Goal: Task Accomplishment & Management: Use online tool/utility

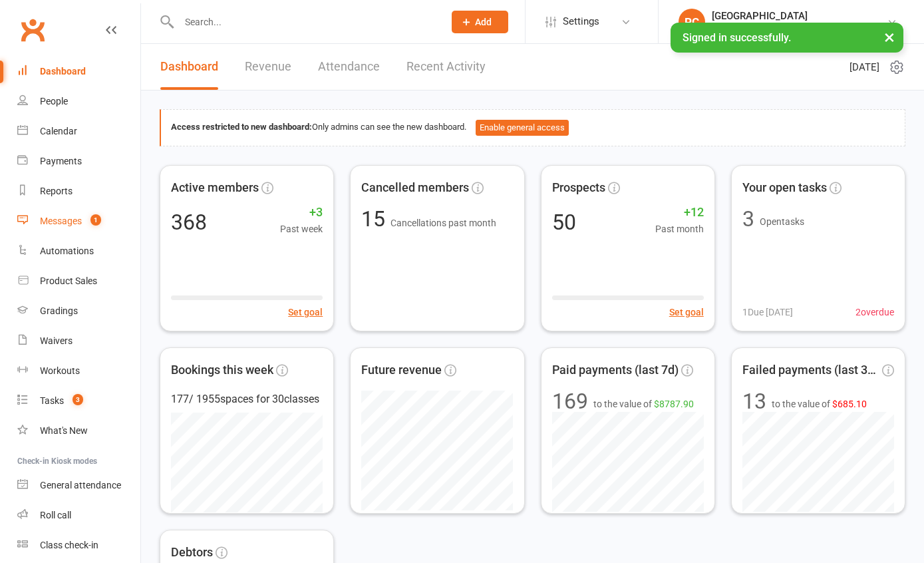
click at [56, 225] on div "Messages" at bounding box center [61, 220] width 42 height 11
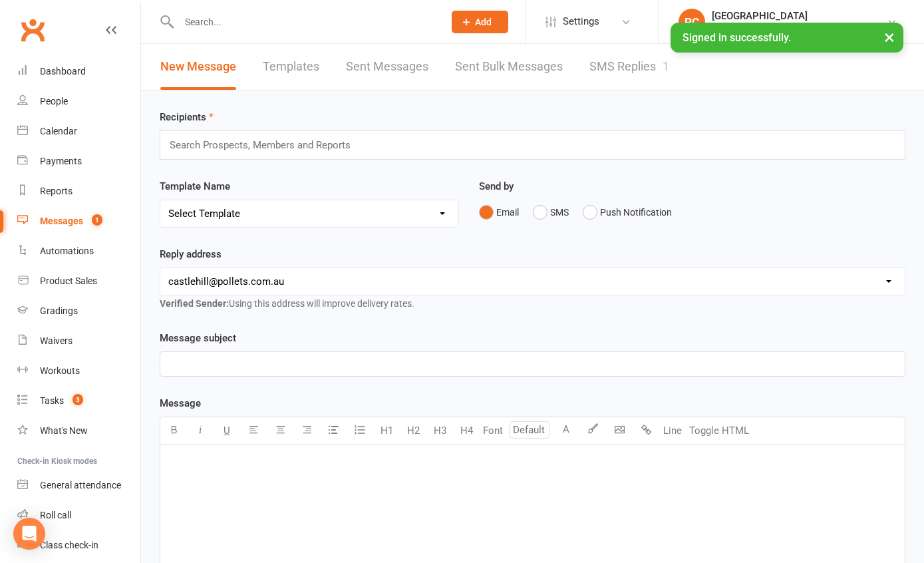
click at [627, 74] on link "SMS Replies 1" at bounding box center [629, 67] width 80 height 46
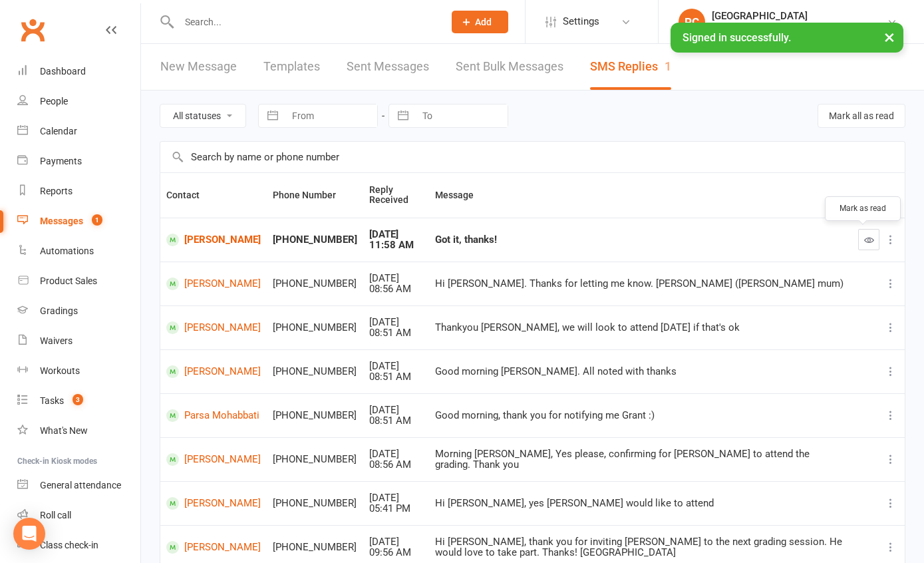
click at [864, 244] on icon "button" at bounding box center [869, 240] width 10 height 10
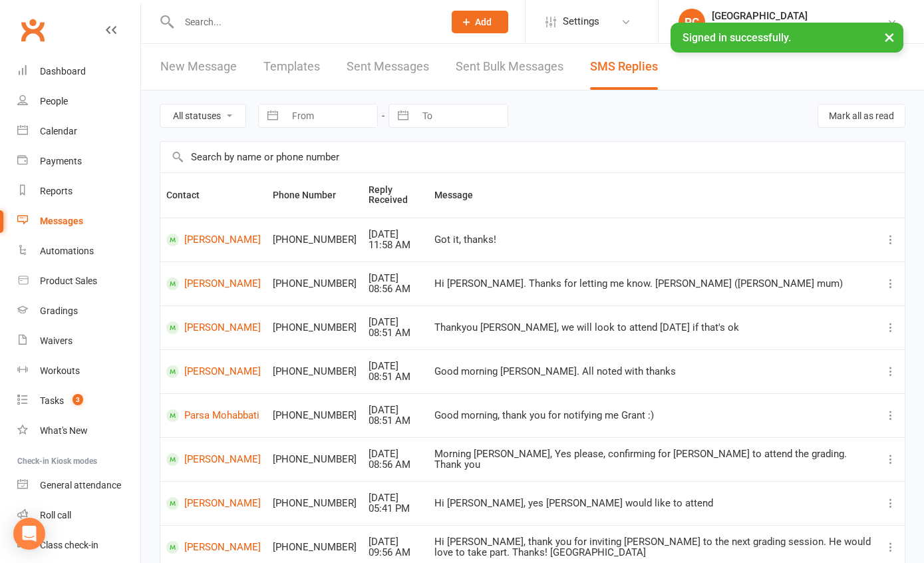
click at [267, 27] on input "text" at bounding box center [304, 22] width 259 height 19
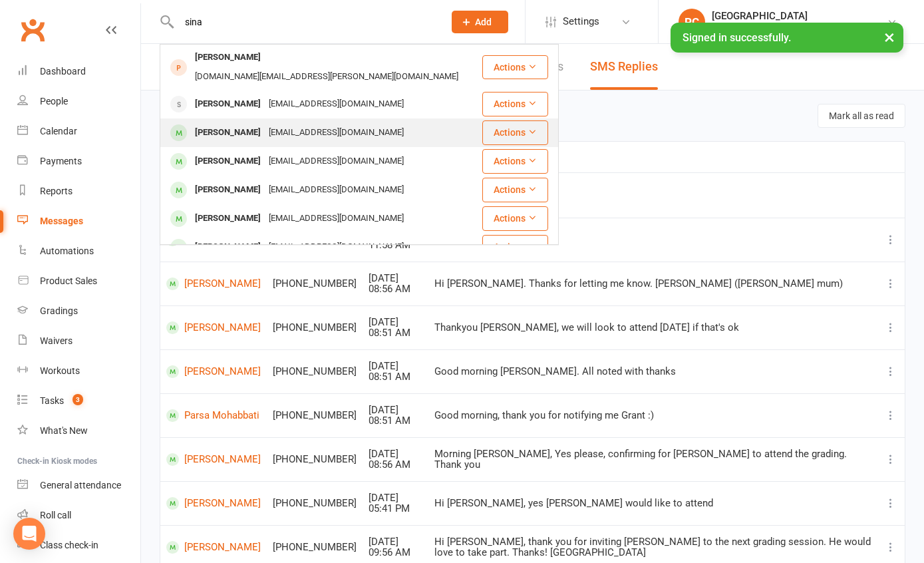
type input "sina"
click at [318, 126] on div "Sina Hosseinpoor fatemehrezayee@yahoo.com" at bounding box center [321, 132] width 320 height 27
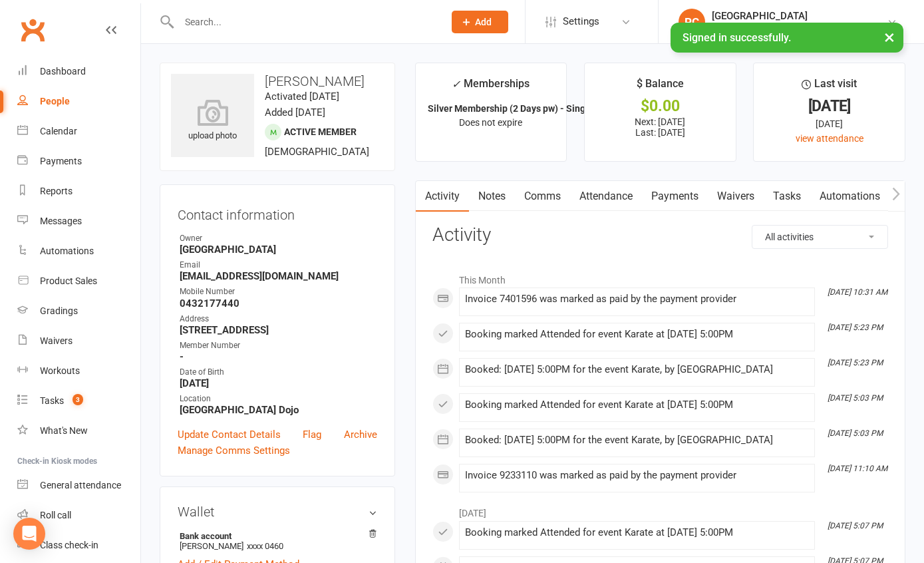
click at [540, 195] on link "Comms" at bounding box center [542, 196] width 55 height 31
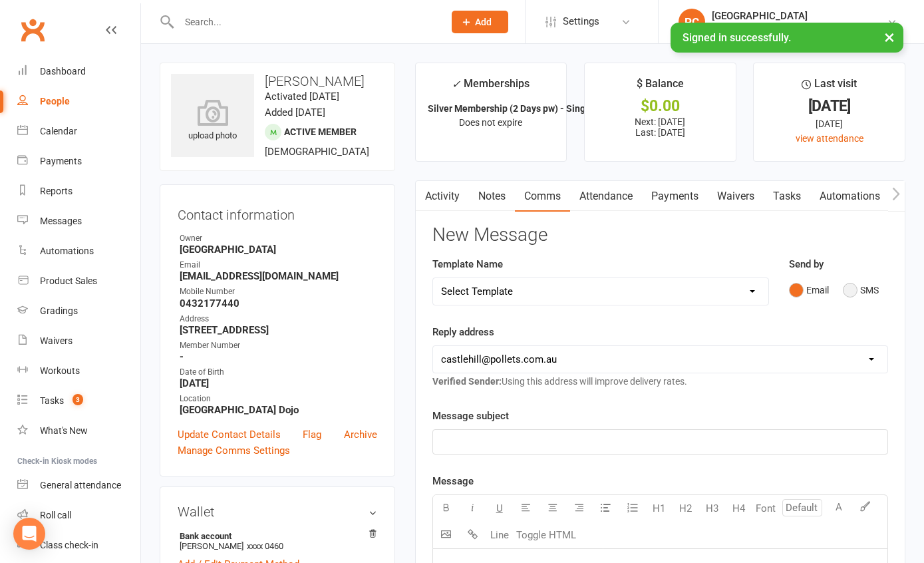
click at [850, 291] on button "SMS" at bounding box center [861, 289] width 36 height 25
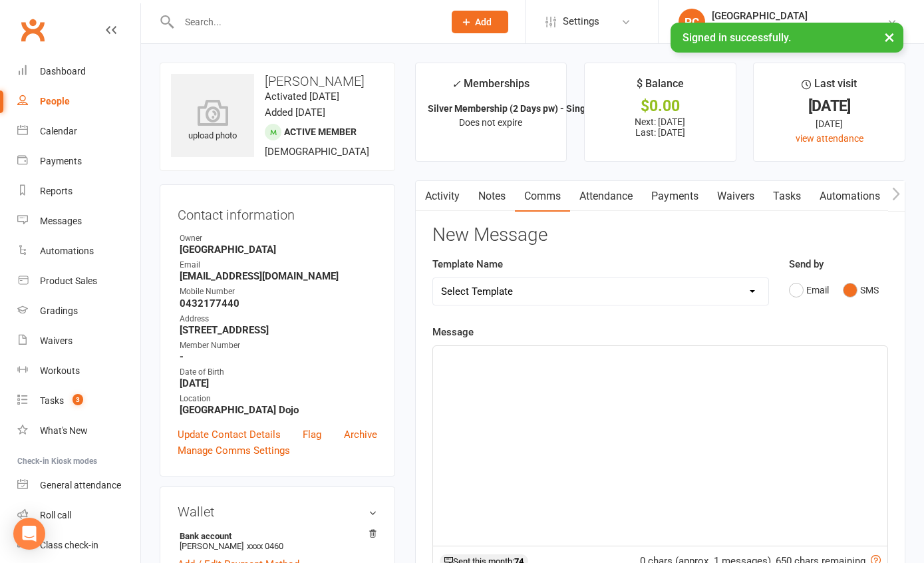
click at [548, 367] on div "﻿" at bounding box center [660, 446] width 454 height 200
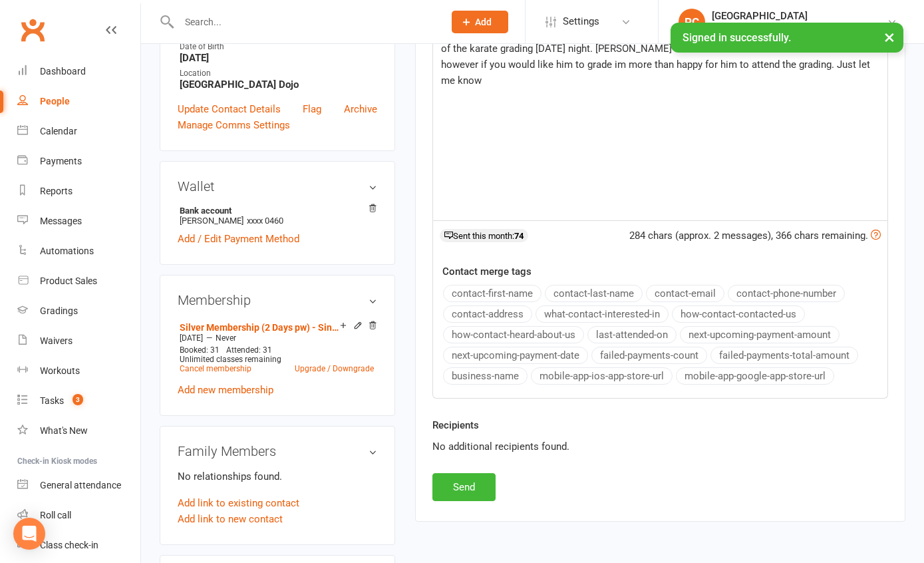
scroll to position [394, 0]
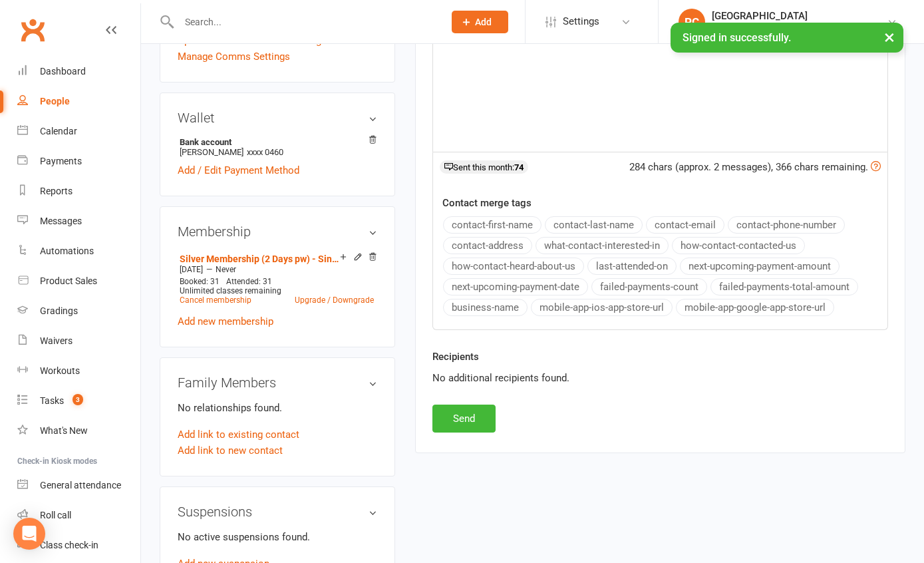
click at [471, 432] on div "Activity Notes Comms Attendance Payments Waivers Tasks Automations Workouts Gra…" at bounding box center [660, 120] width 490 height 666
click at [470, 424] on button "Send" at bounding box center [463, 418] width 63 height 28
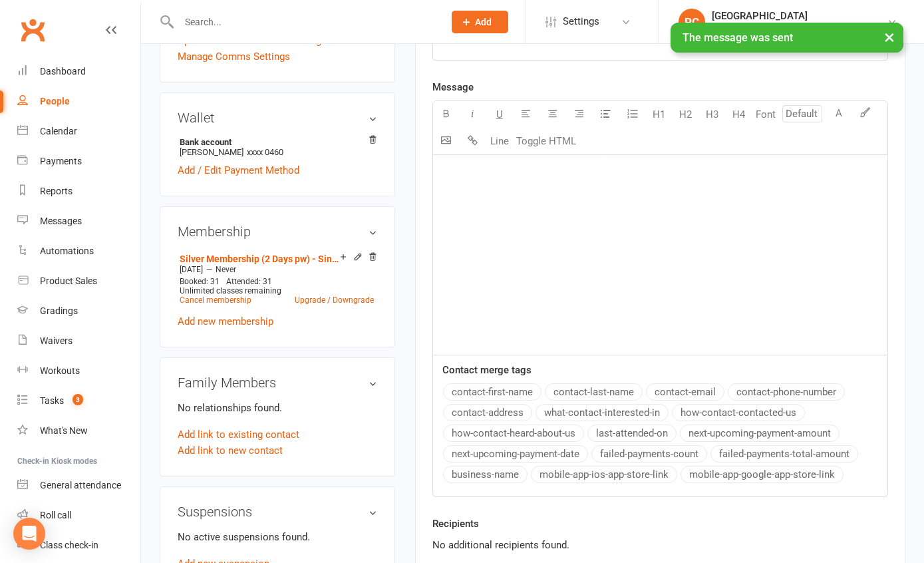
click at [54, 93] on link "People" at bounding box center [78, 101] width 123 height 30
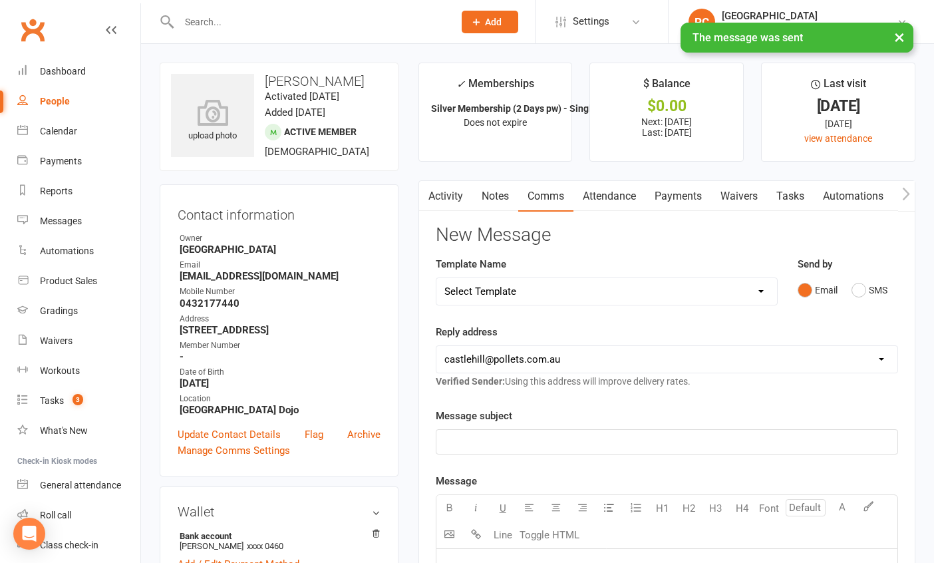
select select "100"
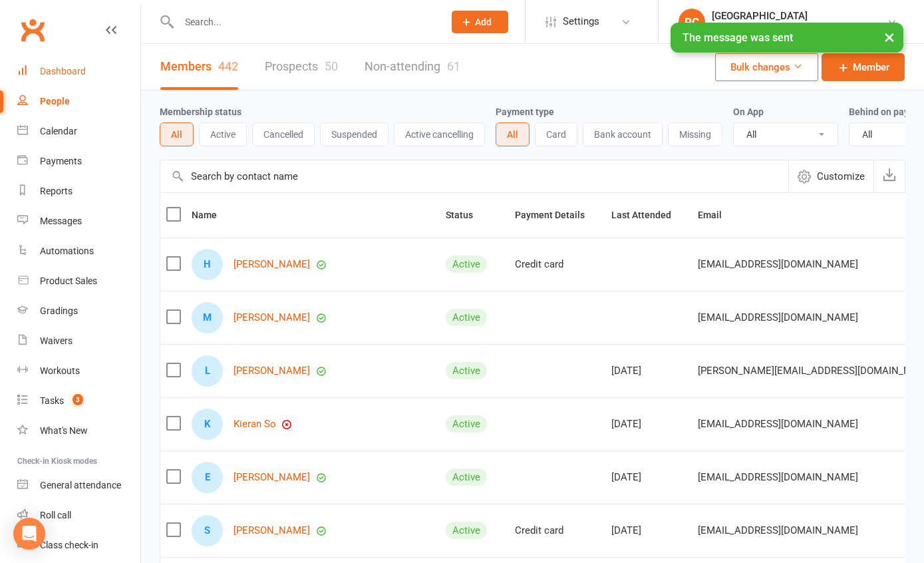
click at [80, 70] on div "Dashboard" at bounding box center [63, 71] width 46 height 11
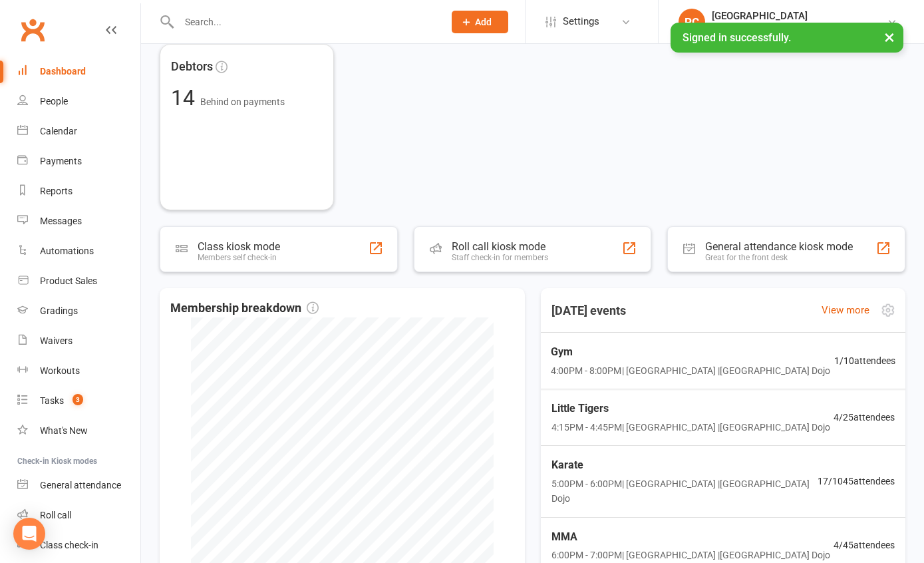
scroll to position [554, 0]
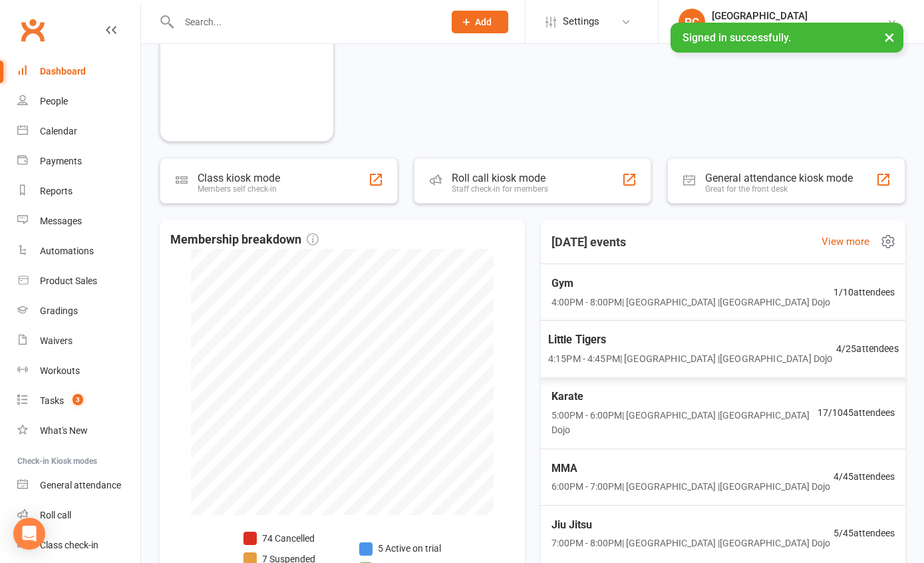
click at [813, 359] on div "Little Tigers 4:15PM - 4:45PM | Pollets Castle Hill | Castle Hill Dojo 4 / 25 a…" at bounding box center [722, 349] width 383 height 58
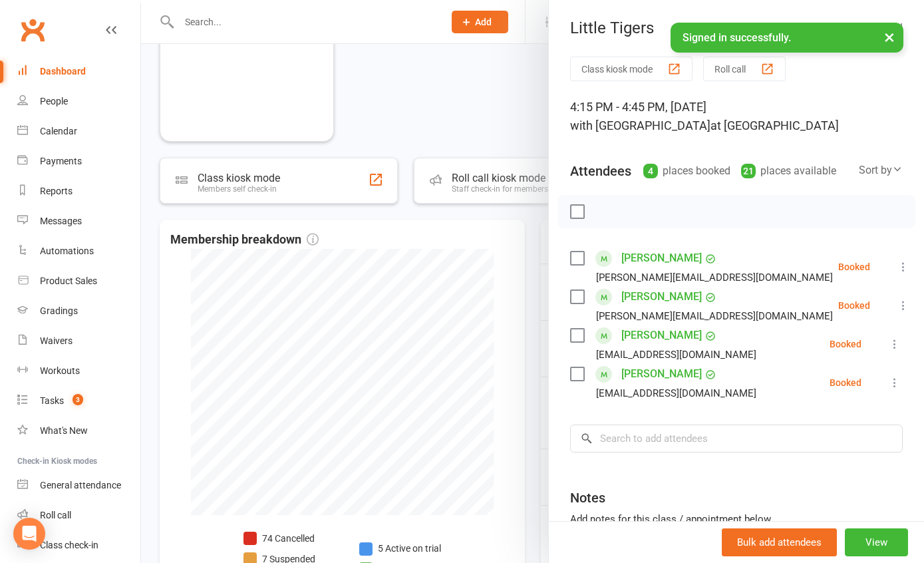
click at [519, 104] on div at bounding box center [532, 281] width 783 height 563
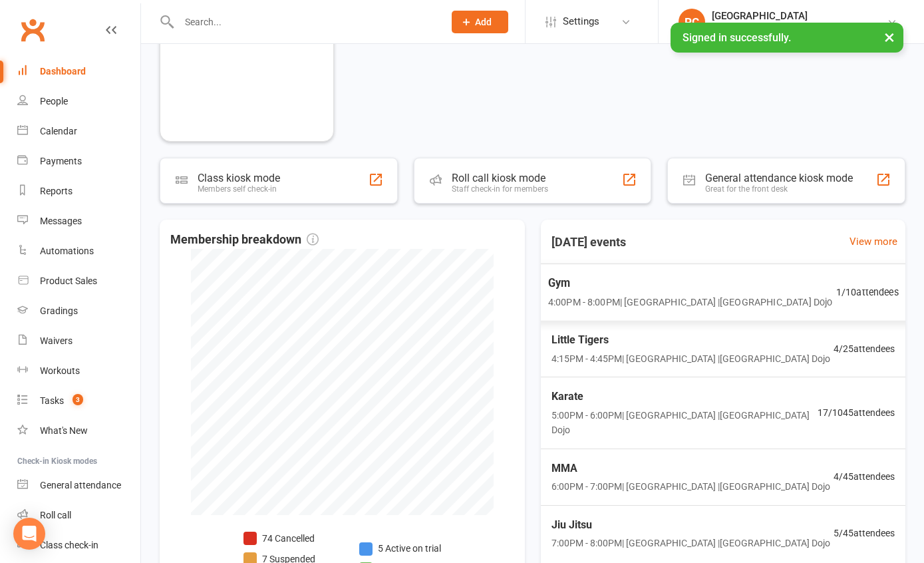
click at [756, 285] on span "Gym" at bounding box center [689, 283] width 284 height 17
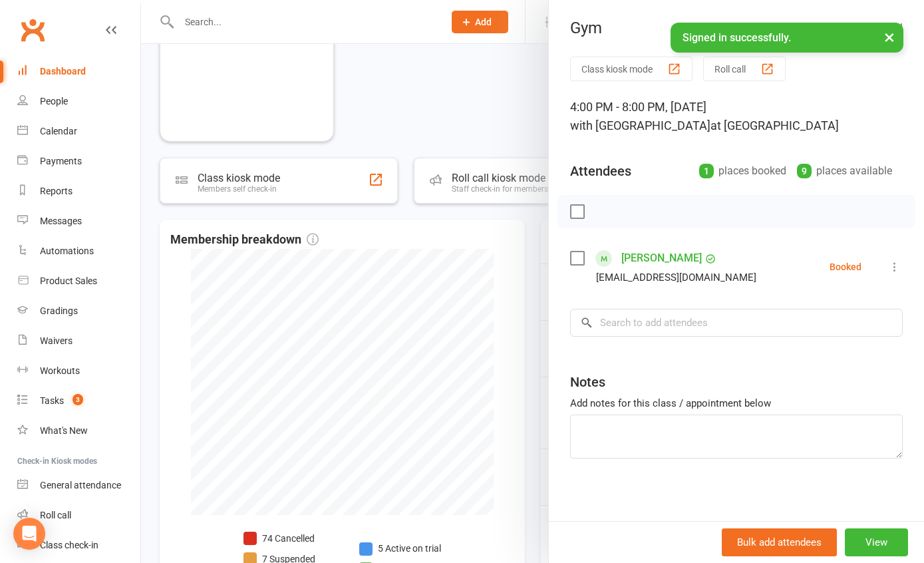
click at [458, 111] on div at bounding box center [532, 281] width 783 height 563
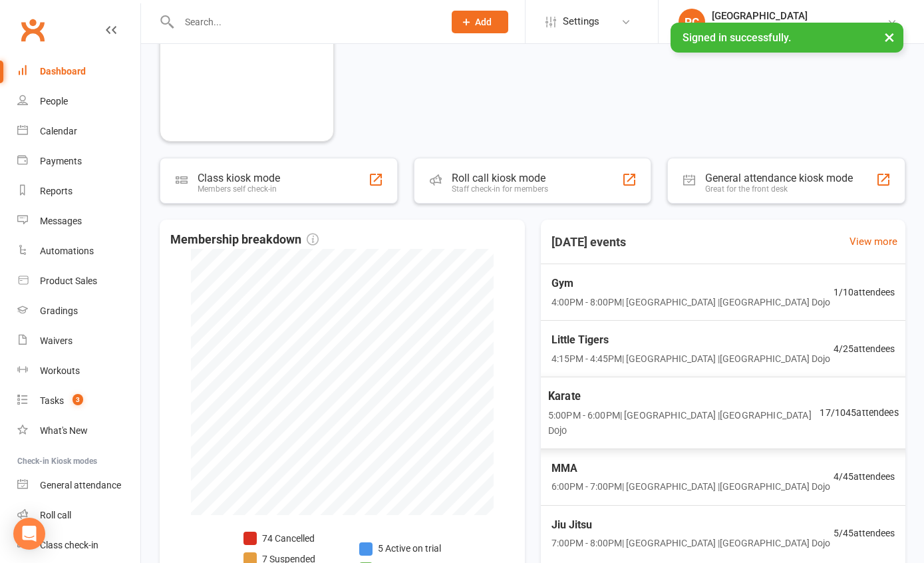
click at [749, 417] on span "5:00PM - 6:00PM | Pollets Castle Hill | Castle Hill Dojo" at bounding box center [683, 423] width 272 height 31
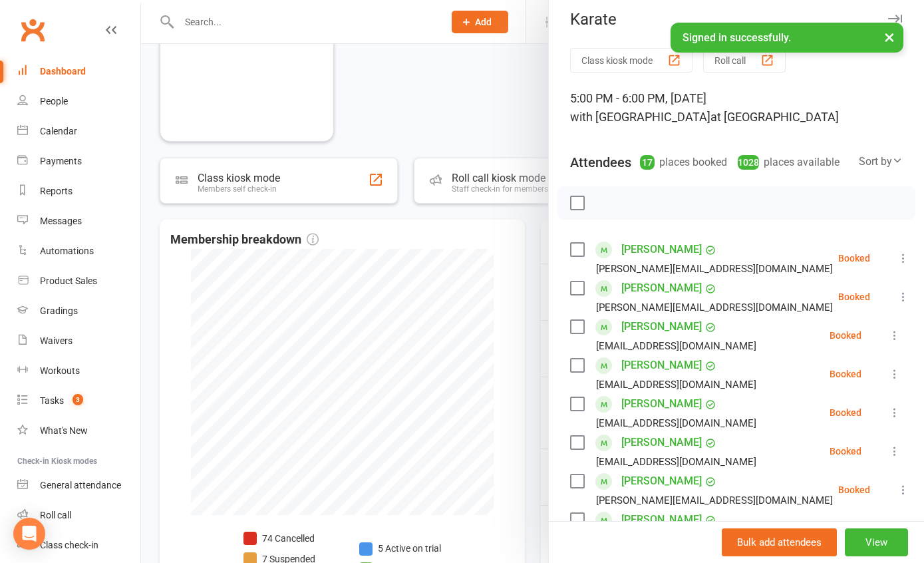
scroll to position [17, 0]
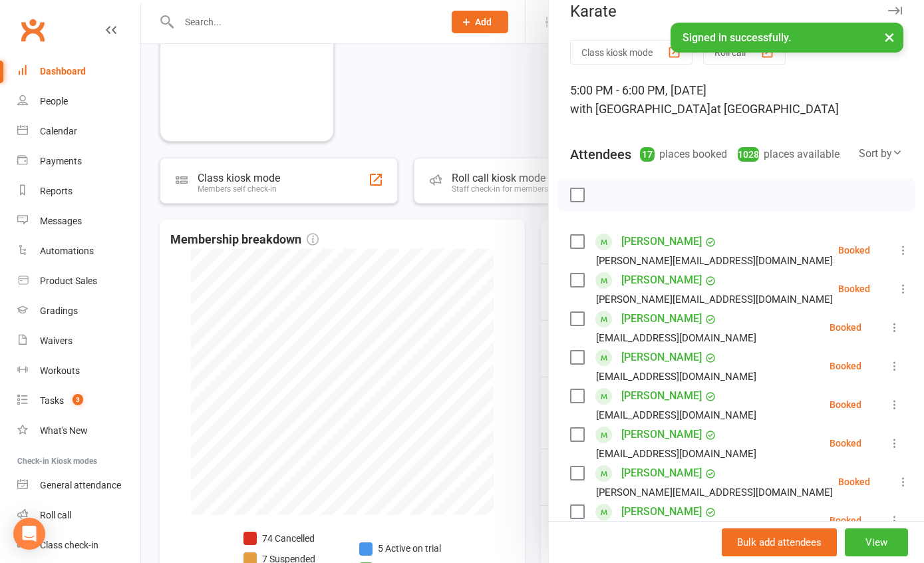
click at [642, 252] on link "Meerab Adil" at bounding box center [661, 241] width 80 height 21
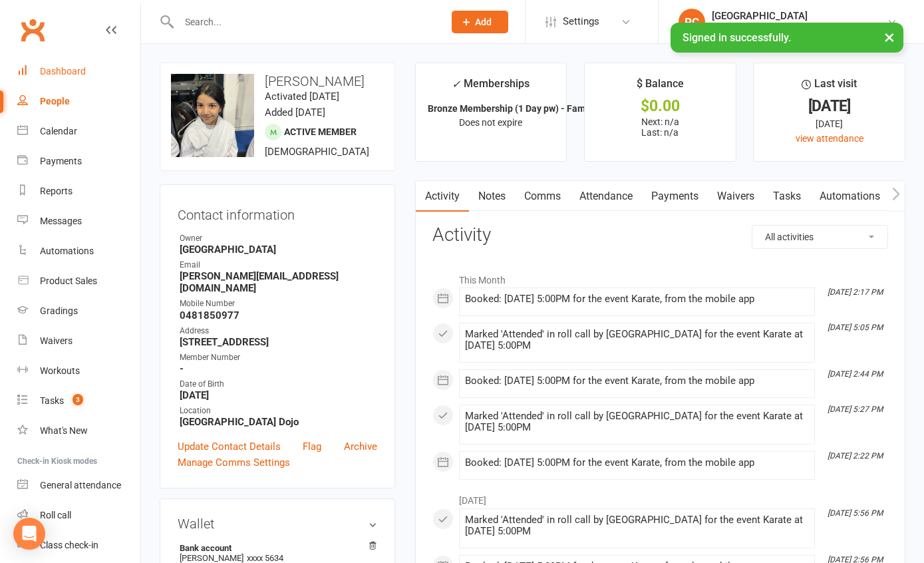
click at [65, 70] on div "Dashboard" at bounding box center [63, 71] width 46 height 11
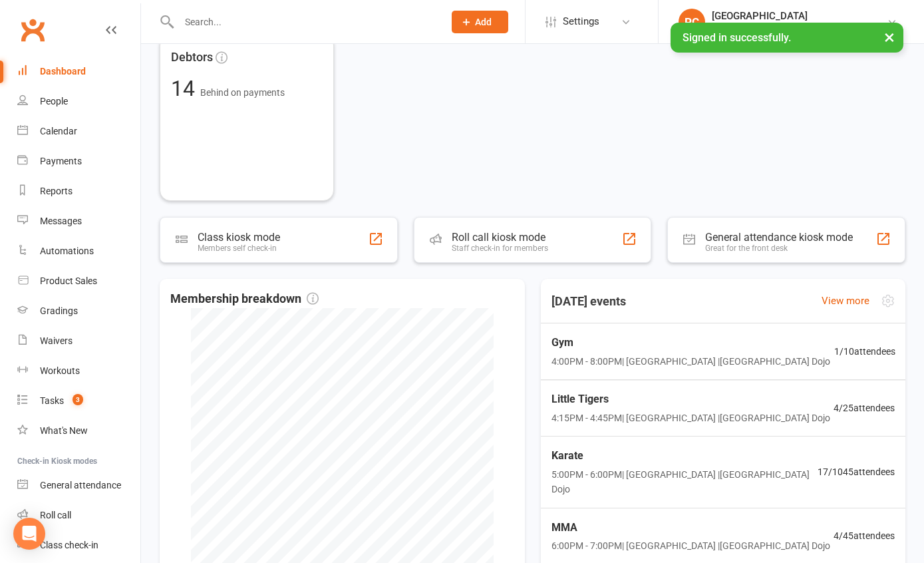
scroll to position [640, 0]
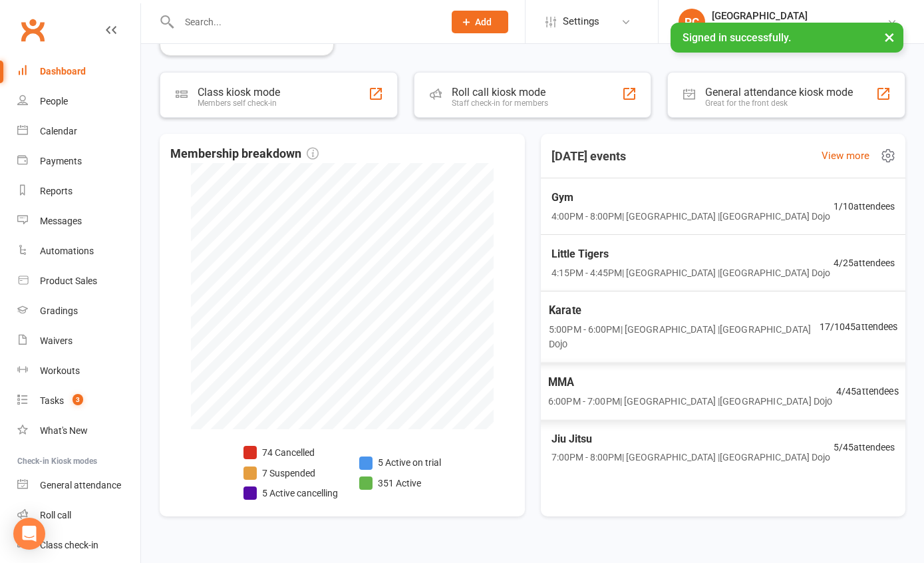
click at [847, 311] on div "Karate 5:00PM - 6:00PM | Pollets Castle Hill | Castle Hill Dojo 17 / 1045 atten…" at bounding box center [722, 327] width 381 height 72
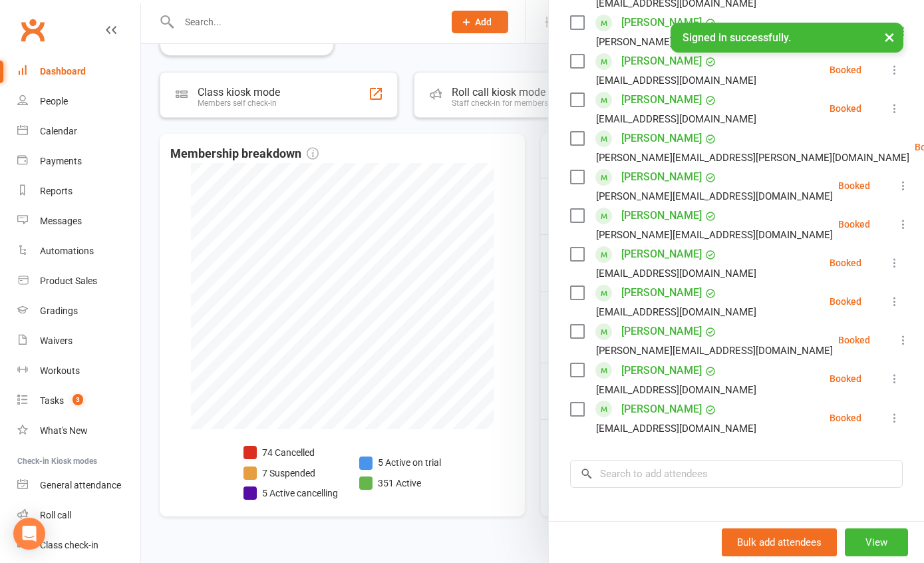
scroll to position [528, 0]
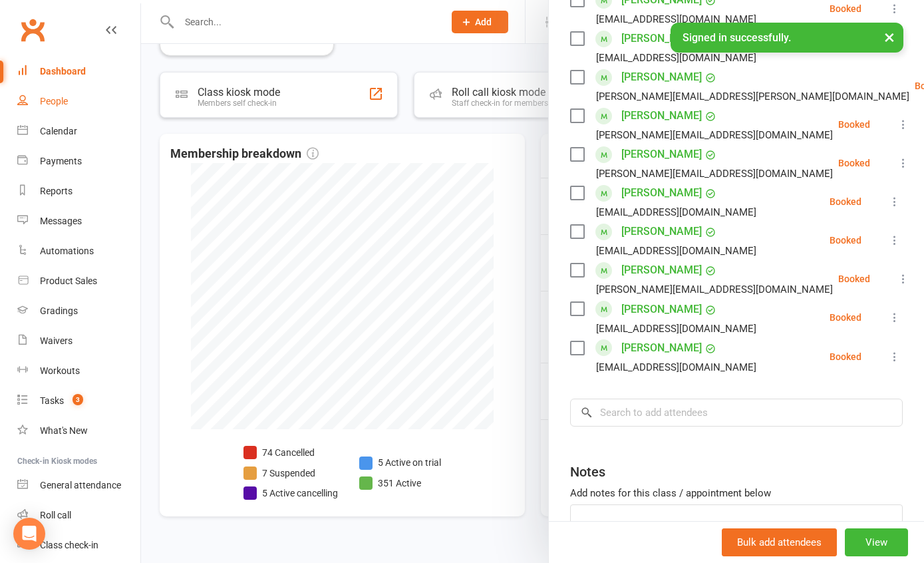
click at [67, 95] on link "People" at bounding box center [78, 101] width 123 height 30
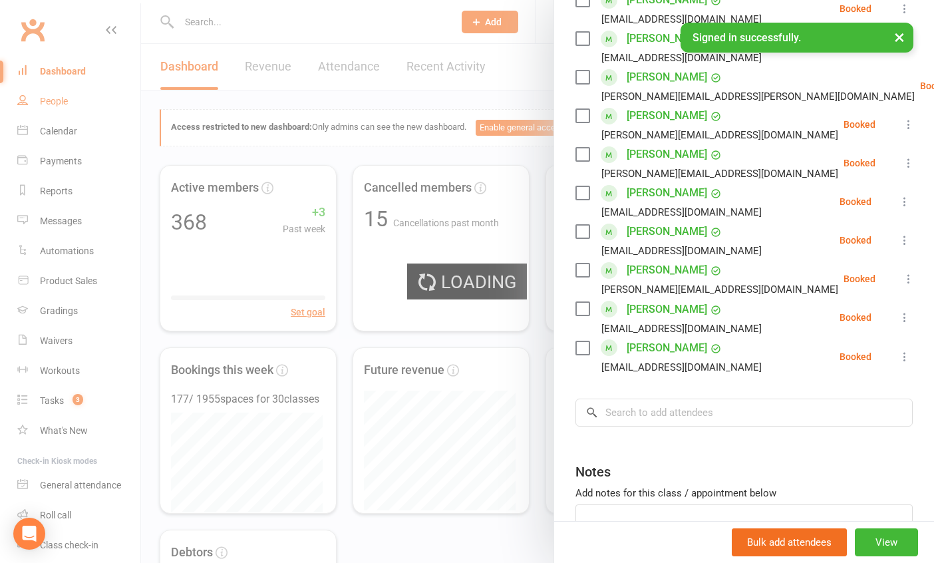
select select "100"
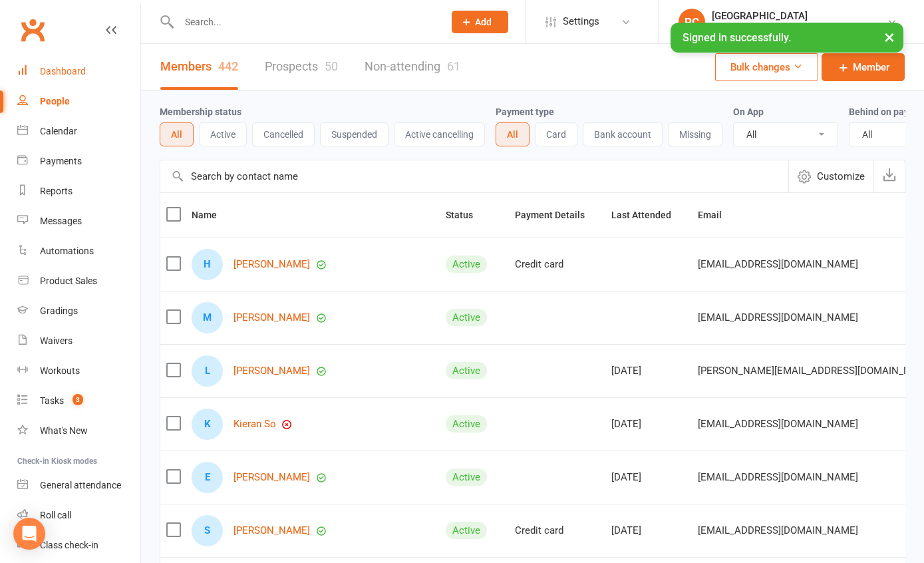
click at [65, 70] on div "Dashboard" at bounding box center [63, 71] width 46 height 11
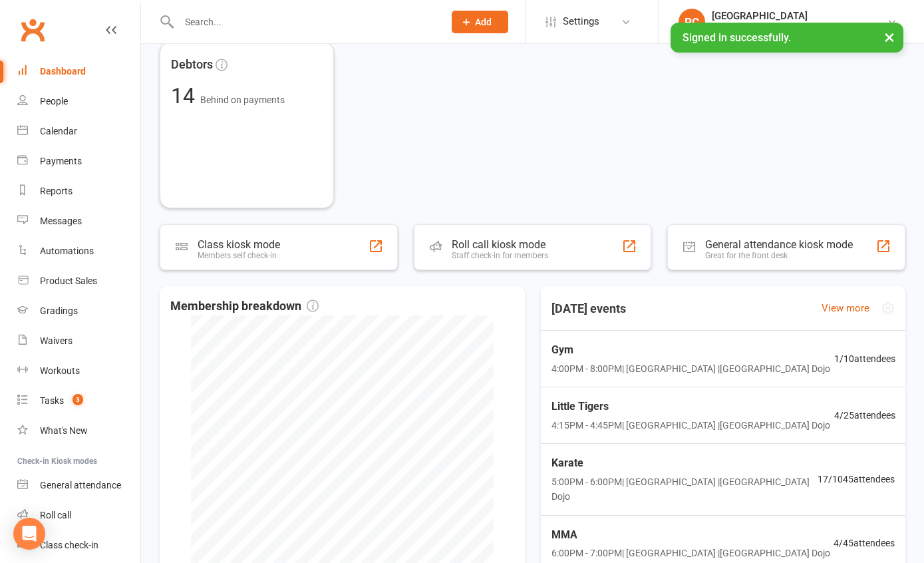
scroll to position [624, 0]
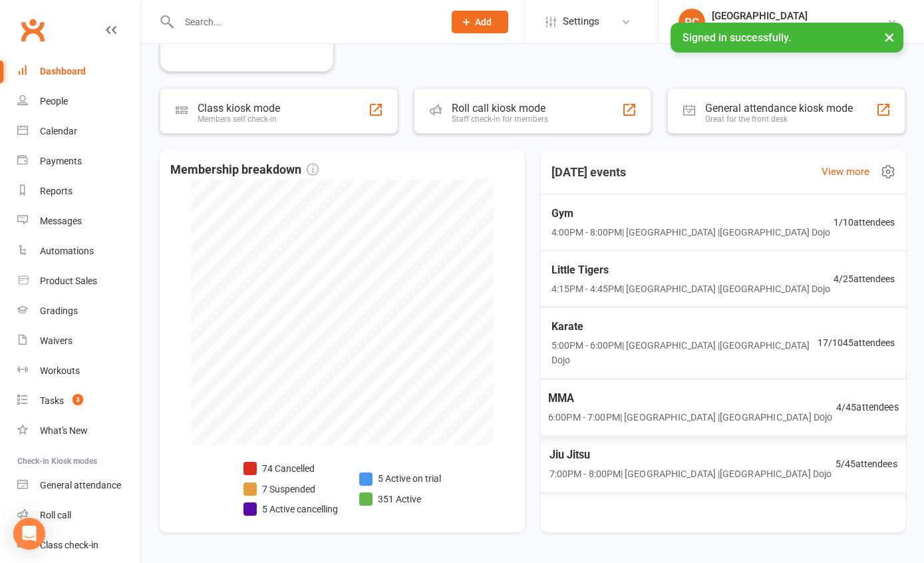
click at [799, 436] on div "Jiu Jitsu 7:00PM - 8:00PM | Pollets Castle Hill | Castle Hill Dojo 5 / 45 atten…" at bounding box center [723, 463] width 380 height 57
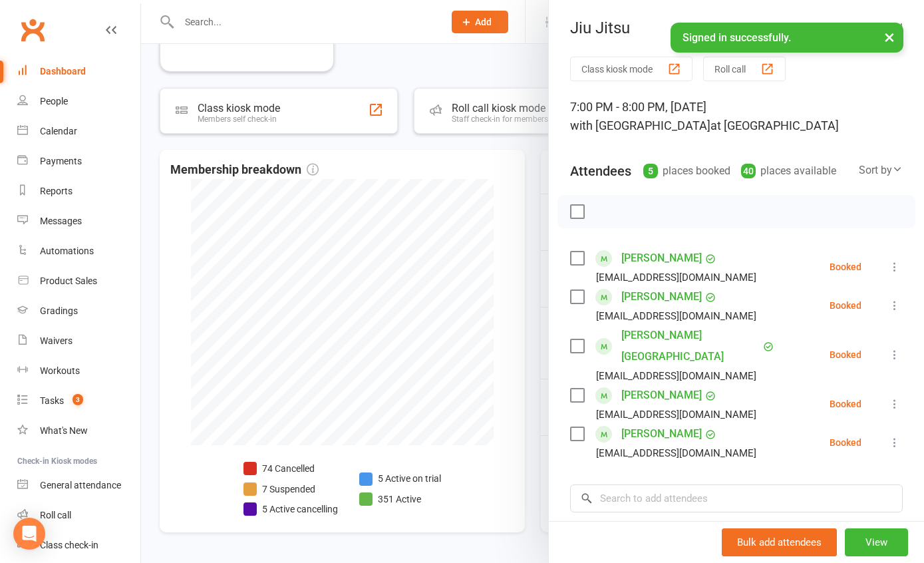
click at [534, 164] on div at bounding box center [532, 281] width 783 height 563
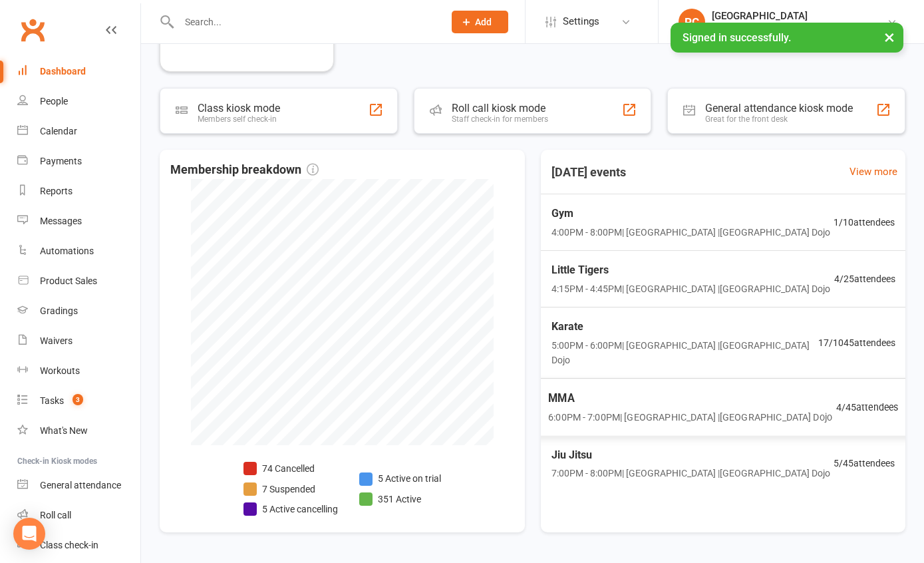
click at [639, 389] on span "MMA" at bounding box center [690, 397] width 284 height 17
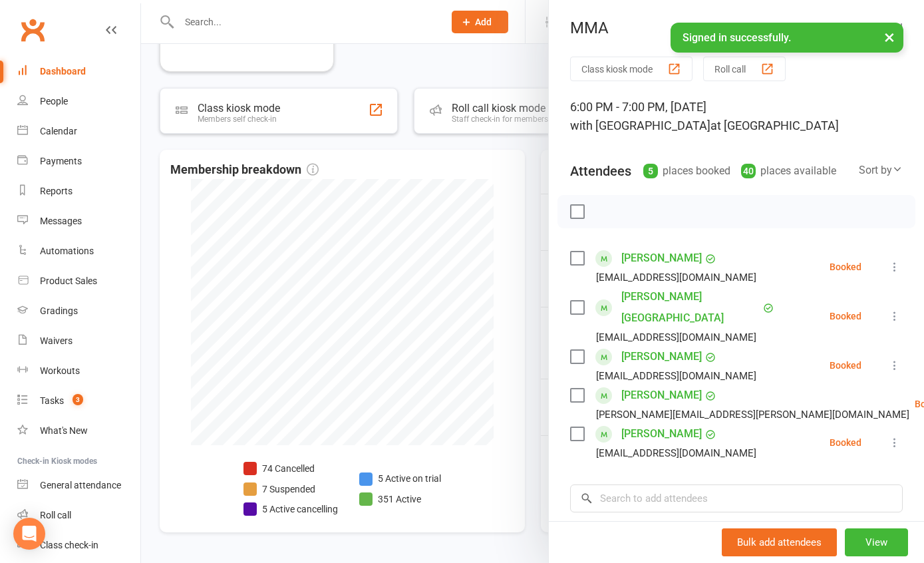
click at [452, 84] on div at bounding box center [532, 281] width 783 height 563
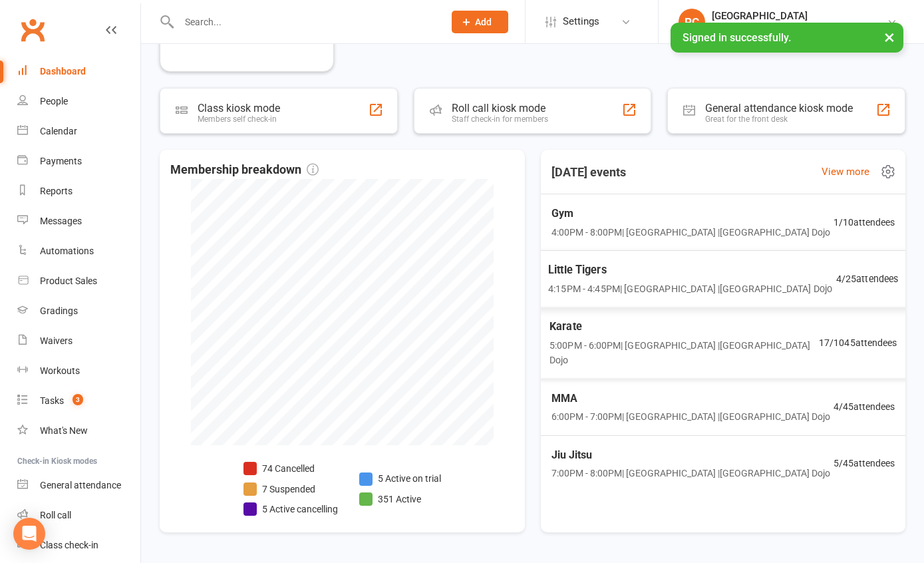
click at [684, 331] on span "Karate" at bounding box center [683, 326] width 269 height 17
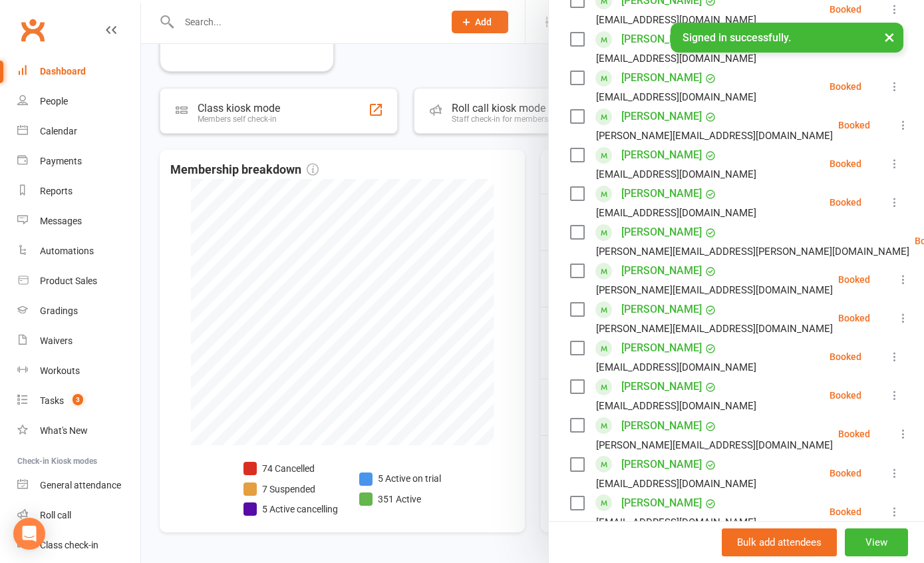
scroll to position [275, 0]
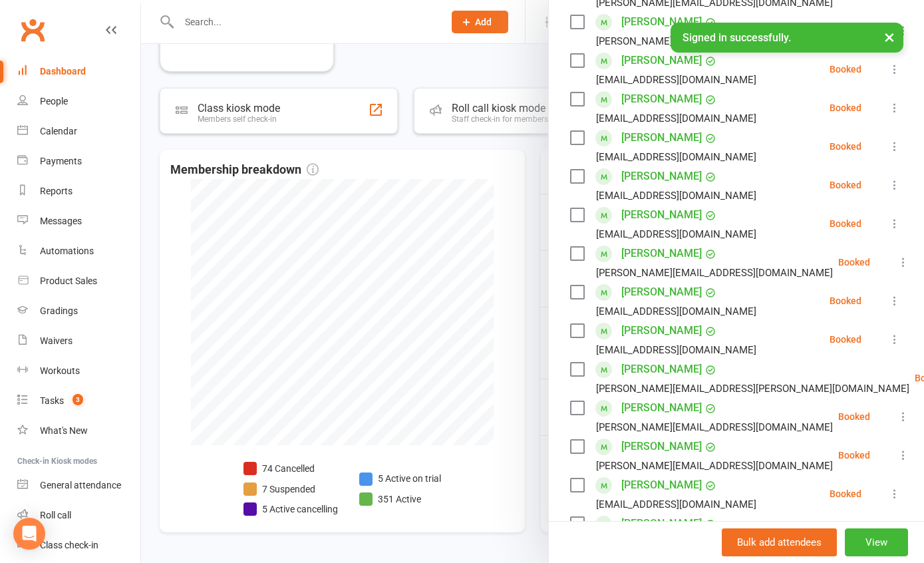
click at [529, 223] on div at bounding box center [532, 281] width 783 height 563
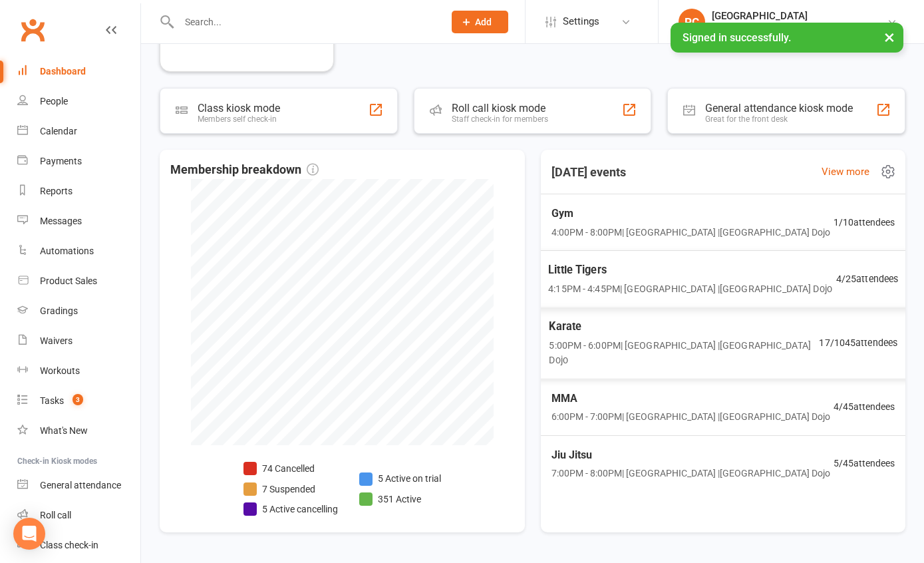
click at [720, 299] on div "Little Tigers 4:15PM - 4:45PM | Pollets Castle Hill | Castle Hill Dojo 4 / 25 a…" at bounding box center [722, 279] width 382 height 58
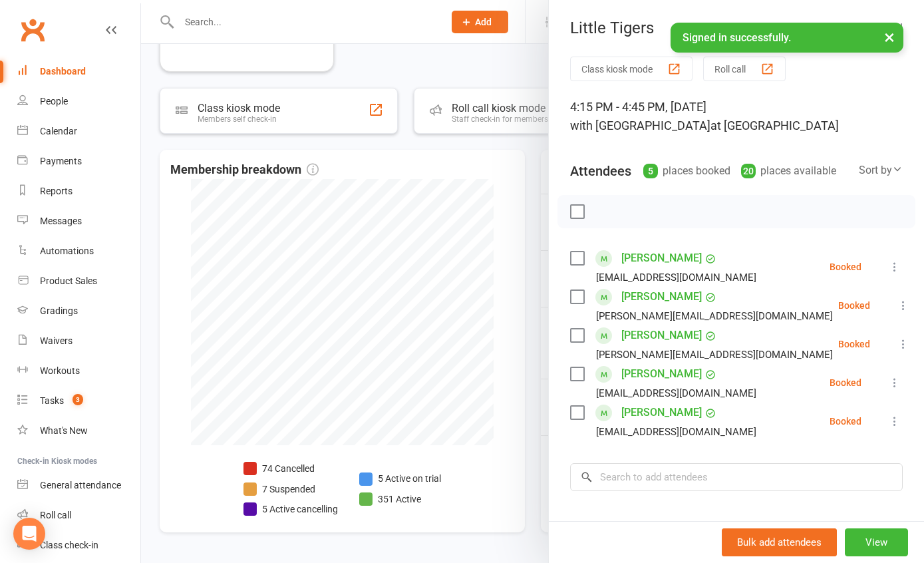
click at [530, 161] on div at bounding box center [532, 281] width 783 height 563
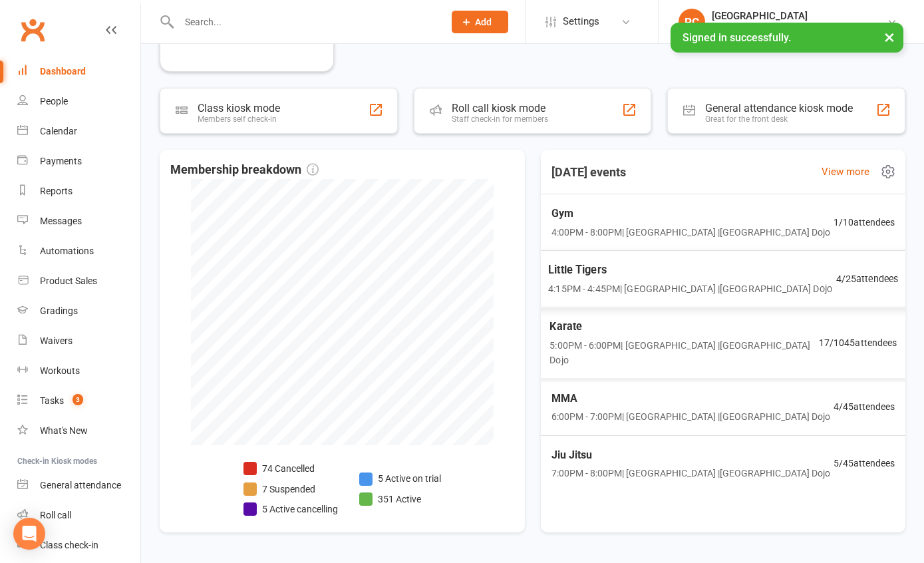
click at [694, 347] on span "5:00PM - 6:00PM | Pollets Castle Hill | Castle Hill Dojo" at bounding box center [683, 353] width 269 height 30
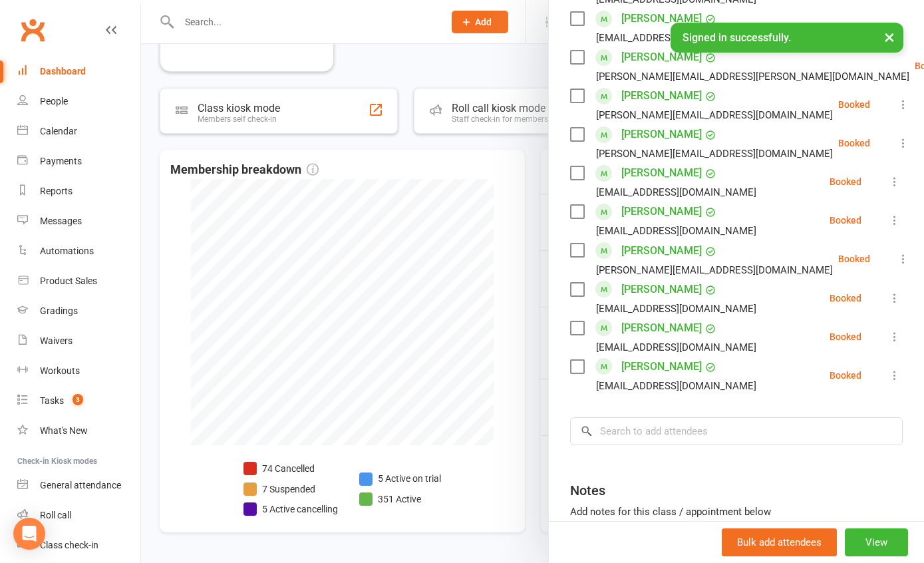
scroll to position [716, 0]
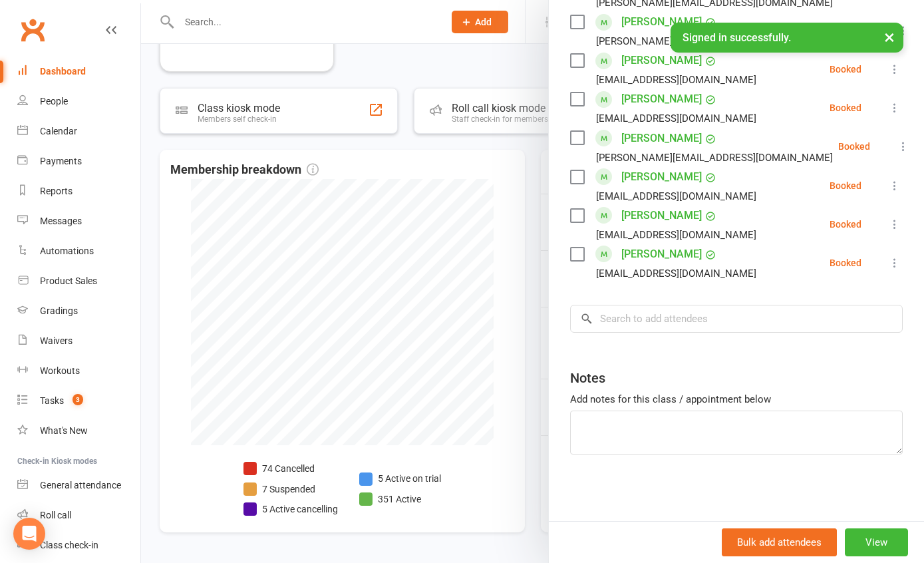
click at [527, 154] on div at bounding box center [532, 281] width 783 height 563
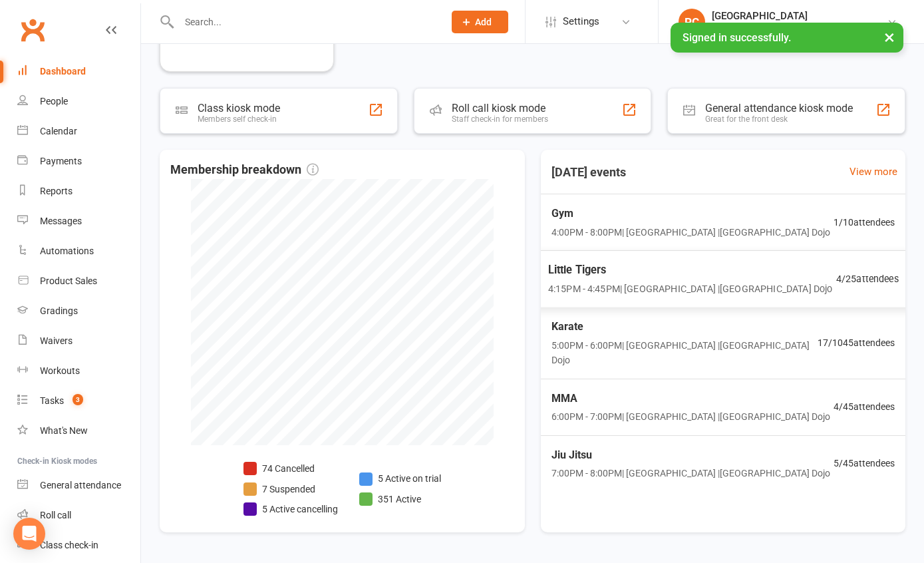
click at [718, 283] on span "4:15PM - 4:45PM | Pollets Castle Hill | Castle Hill Dojo" at bounding box center [689, 288] width 284 height 15
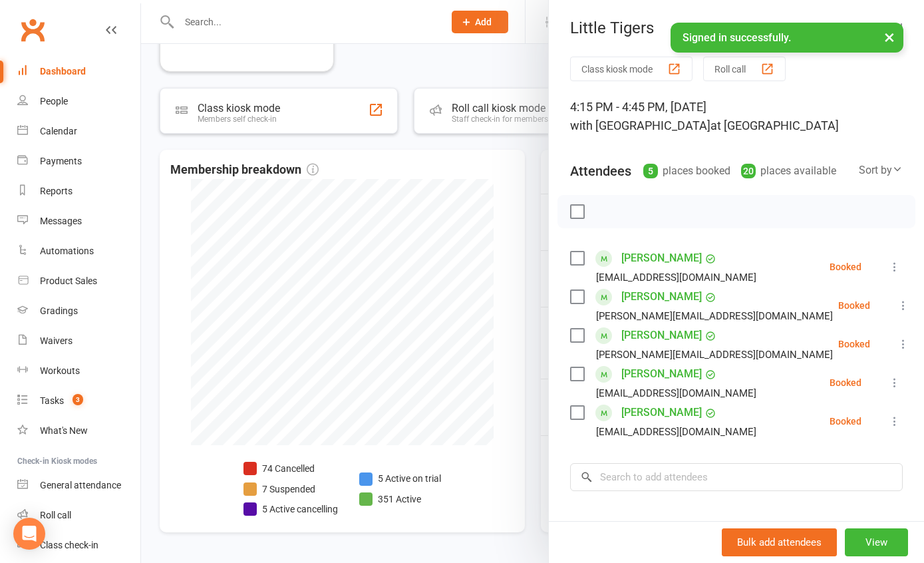
click at [494, 73] on div at bounding box center [532, 281] width 783 height 563
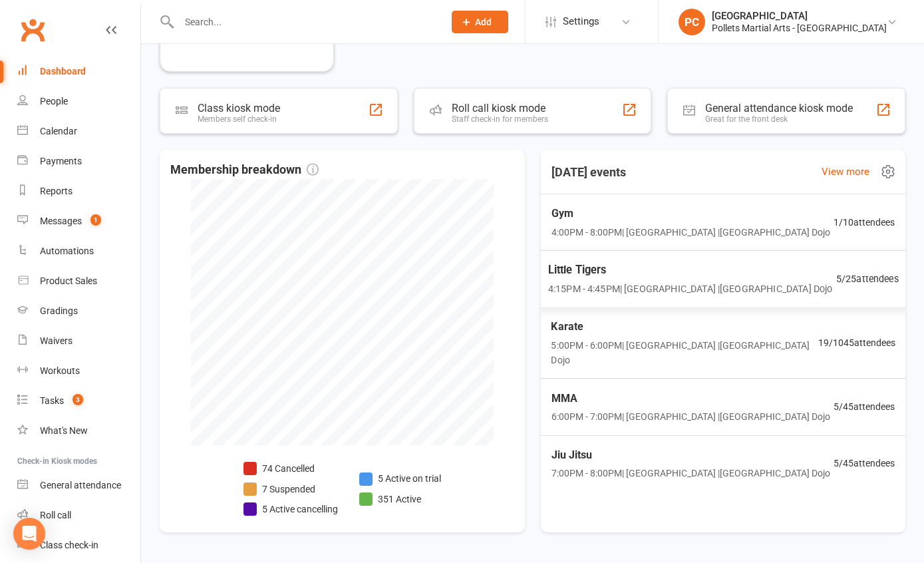
click at [648, 292] on span "4:15PM - 4:45PM | [GEOGRAPHIC_DATA] | [GEOGRAPHIC_DATA]" at bounding box center [689, 288] width 284 height 15
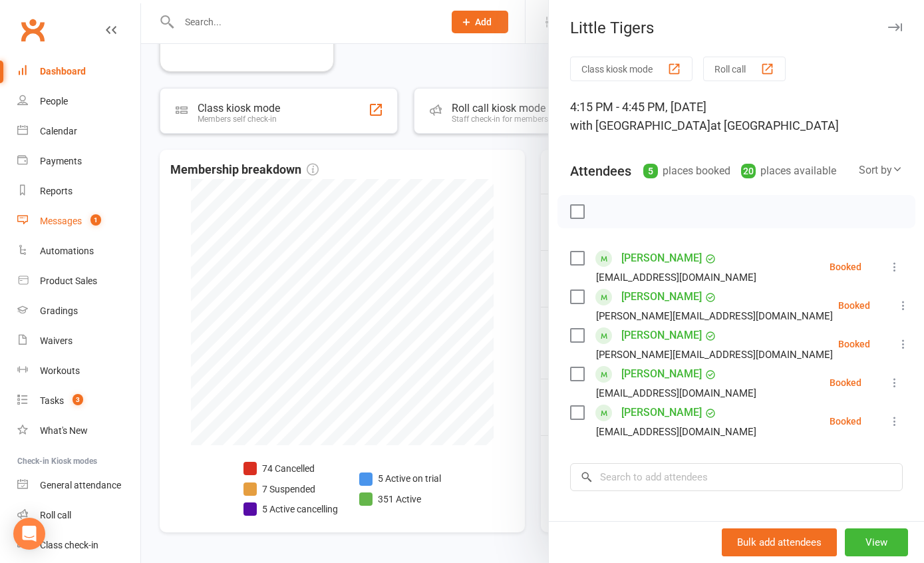
click at [72, 219] on div "Messages" at bounding box center [61, 220] width 42 height 11
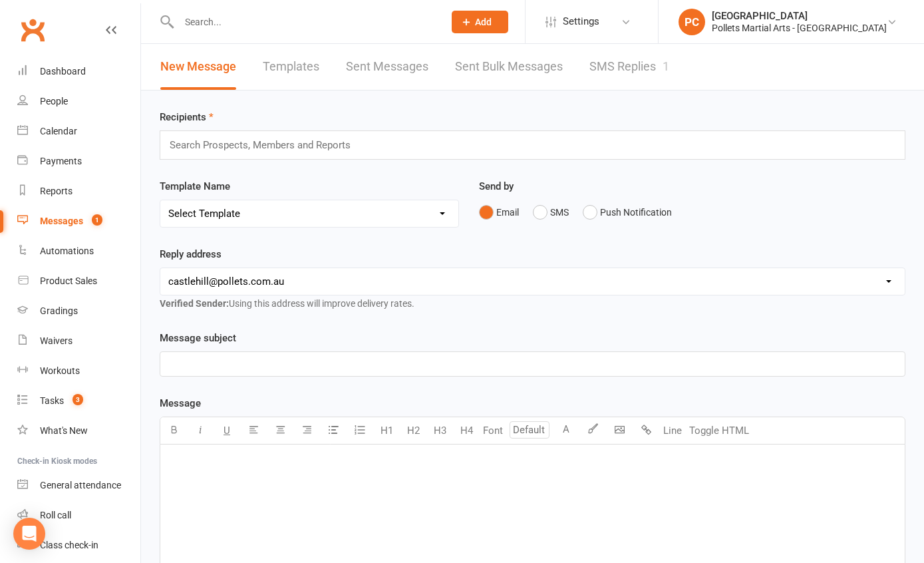
click at [640, 61] on link "SMS Replies 1" at bounding box center [629, 67] width 80 height 46
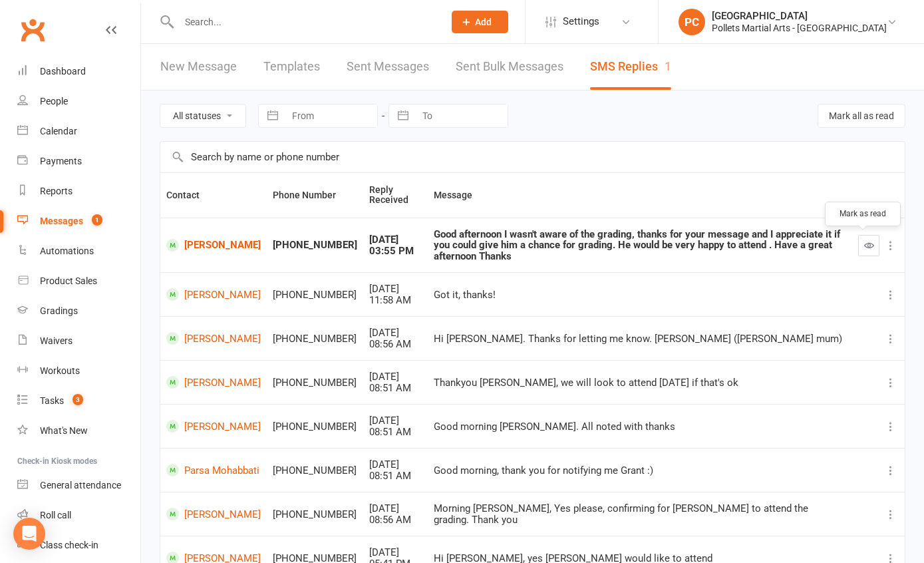
click at [864, 244] on icon "button" at bounding box center [869, 245] width 10 height 10
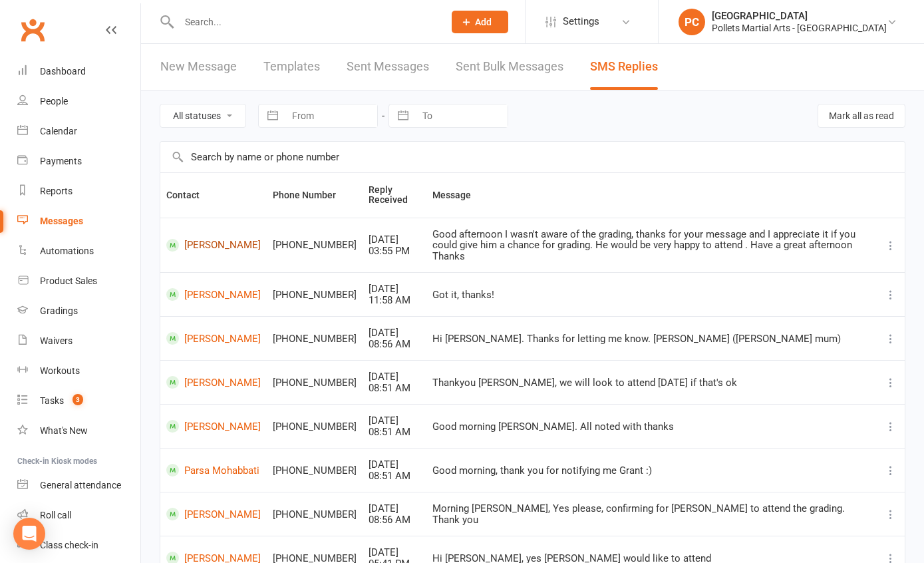
click at [215, 248] on link "Sina Hosseinpoor" at bounding box center [213, 245] width 94 height 13
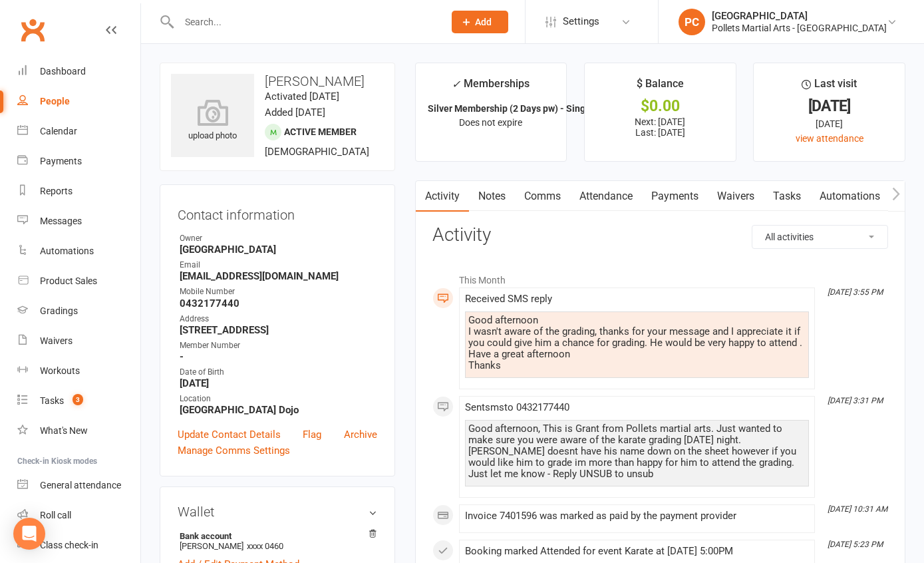
click at [547, 200] on link "Comms" at bounding box center [542, 196] width 55 height 31
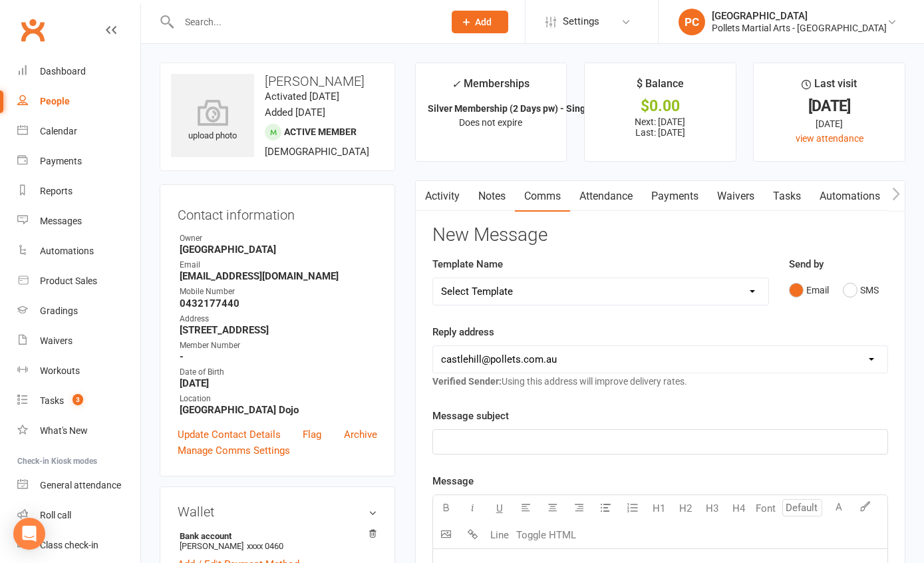
click at [835, 290] on div "Email SMS" at bounding box center [838, 289] width 99 height 25
click at [846, 289] on button "SMS" at bounding box center [861, 289] width 36 height 25
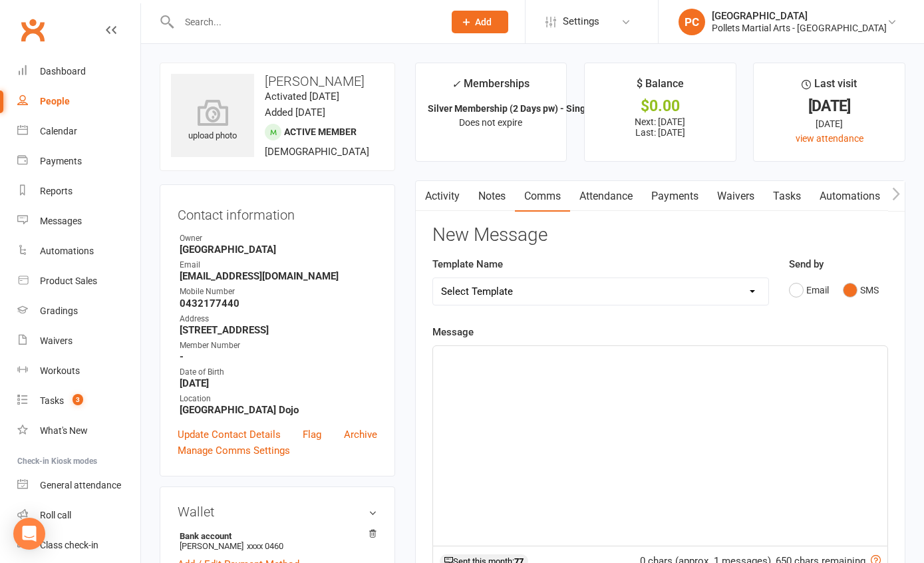
click at [533, 371] on div "﻿" at bounding box center [660, 446] width 454 height 200
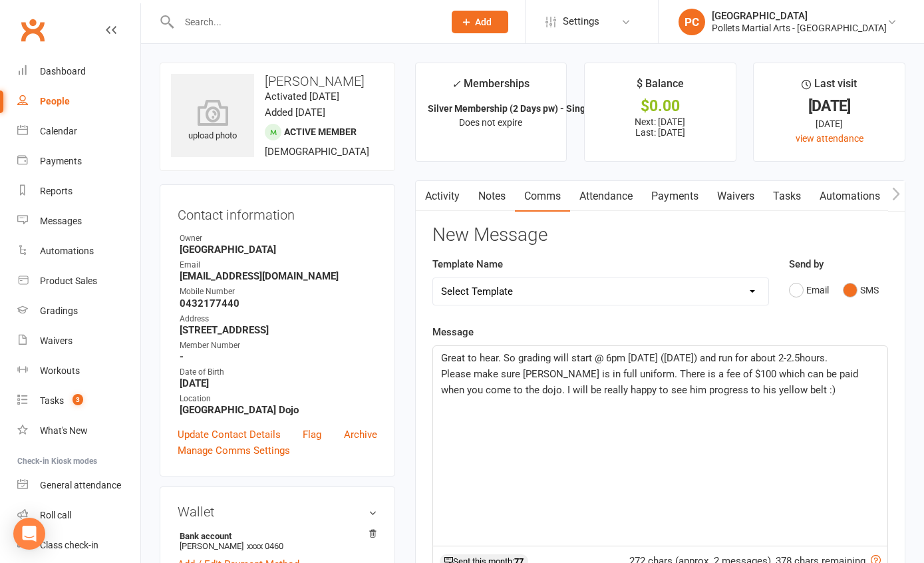
scroll to position [282, 0]
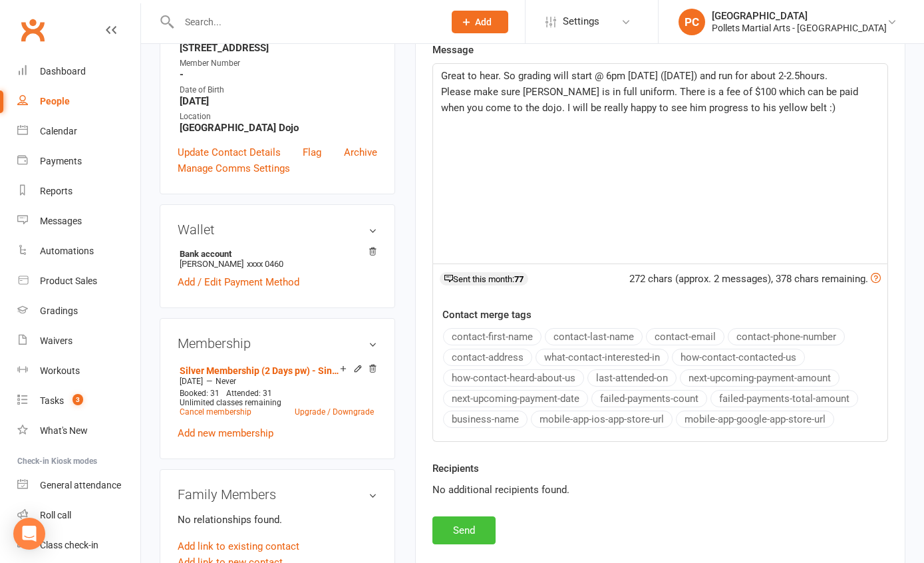
click at [470, 530] on button "Send" at bounding box center [463, 530] width 63 height 28
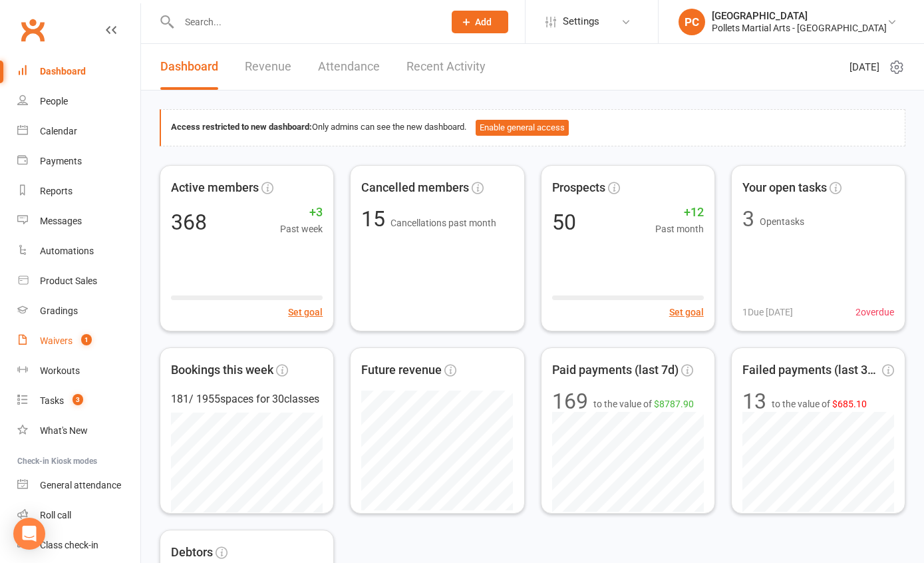
click at [74, 335] on link "Waivers 1" at bounding box center [78, 341] width 123 height 30
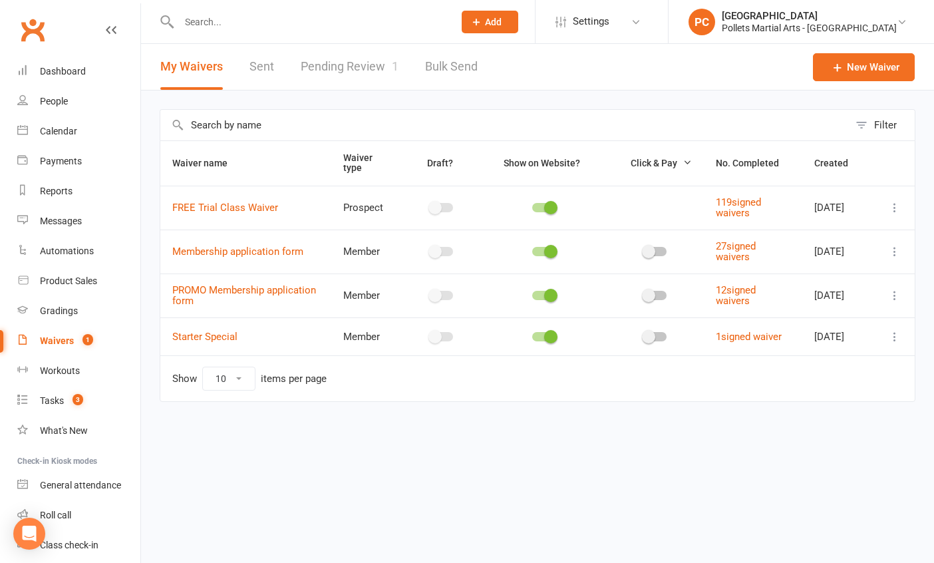
click at [327, 60] on link "Pending Review 1" at bounding box center [350, 67] width 98 height 46
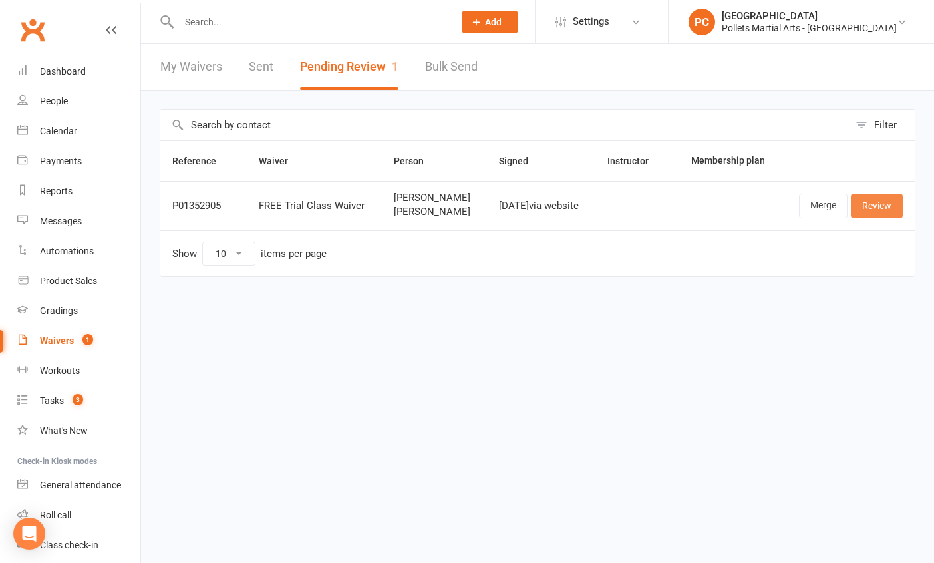
click at [890, 209] on link "Review" at bounding box center [877, 206] width 52 height 24
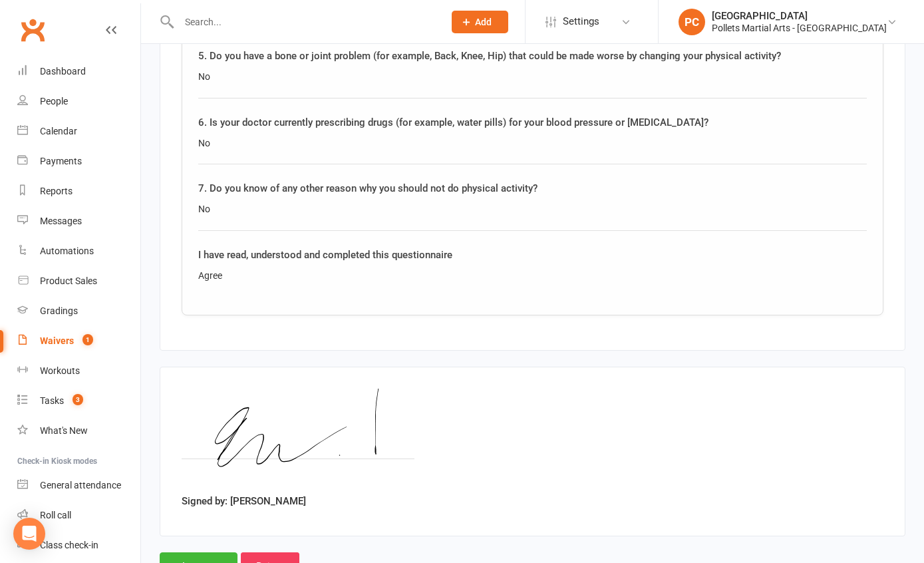
scroll to position [1834, 0]
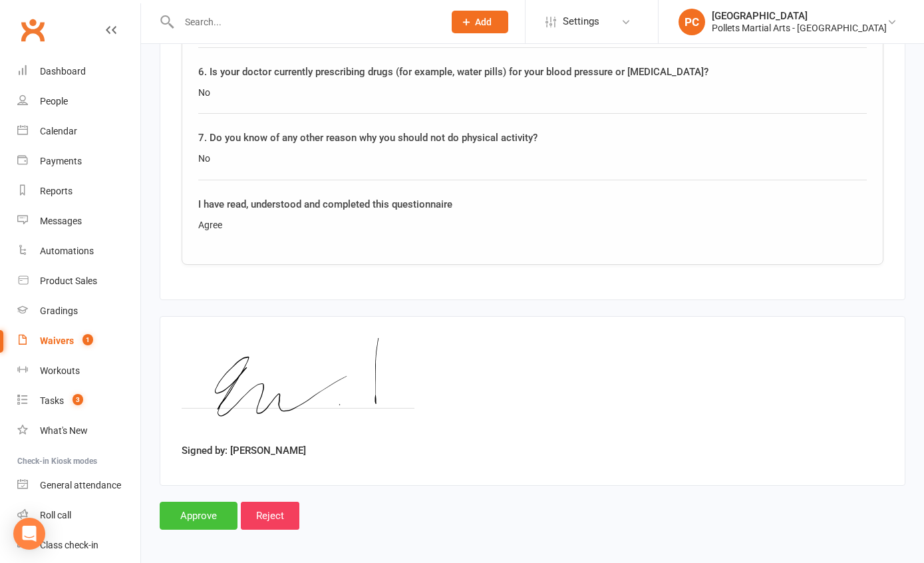
click at [184, 509] on input "Approve" at bounding box center [199, 515] width 78 height 28
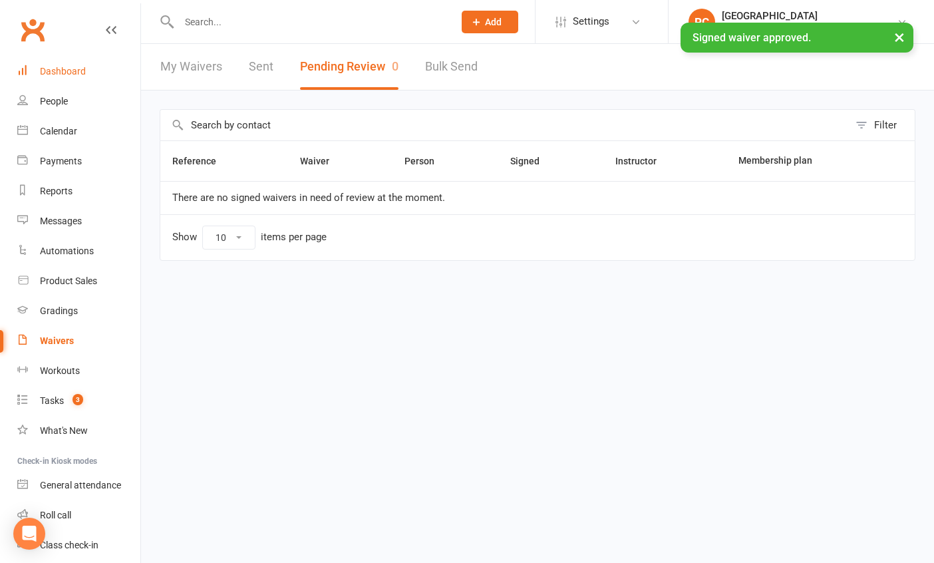
click at [72, 70] on div "Dashboard" at bounding box center [63, 71] width 46 height 11
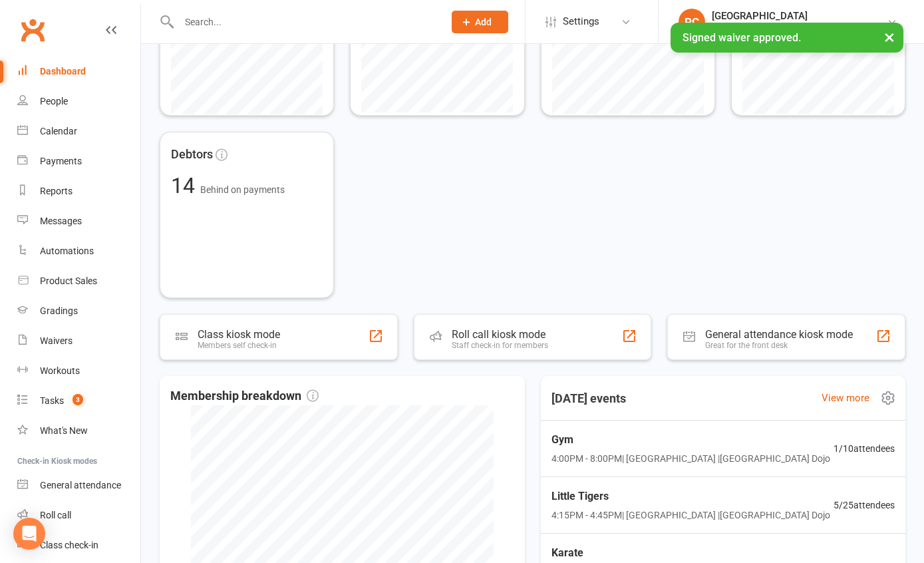
scroll to position [415, 0]
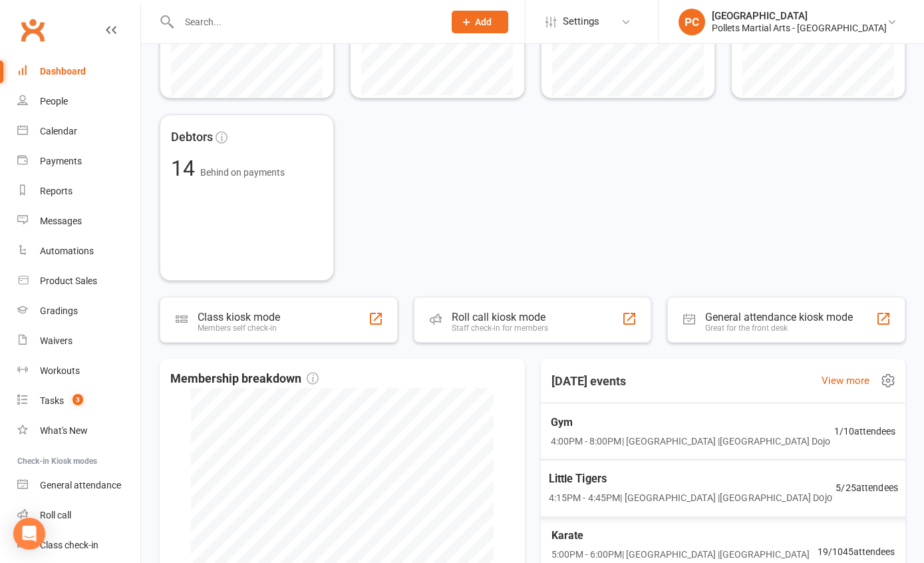
click at [617, 484] on span "Little Tigers" at bounding box center [689, 478] width 283 height 17
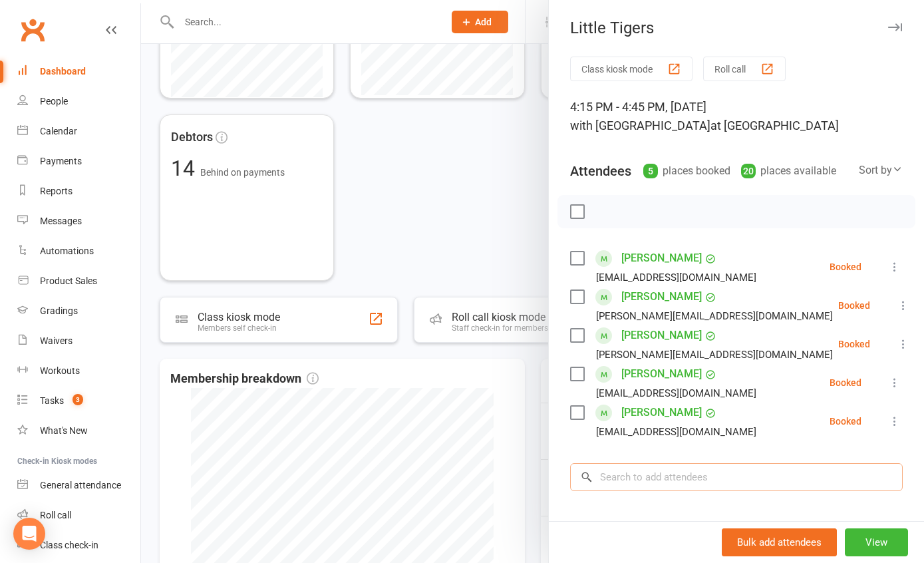
click at [614, 478] on input "search" at bounding box center [736, 477] width 333 height 28
click at [67, 103] on div "People" at bounding box center [54, 101] width 28 height 11
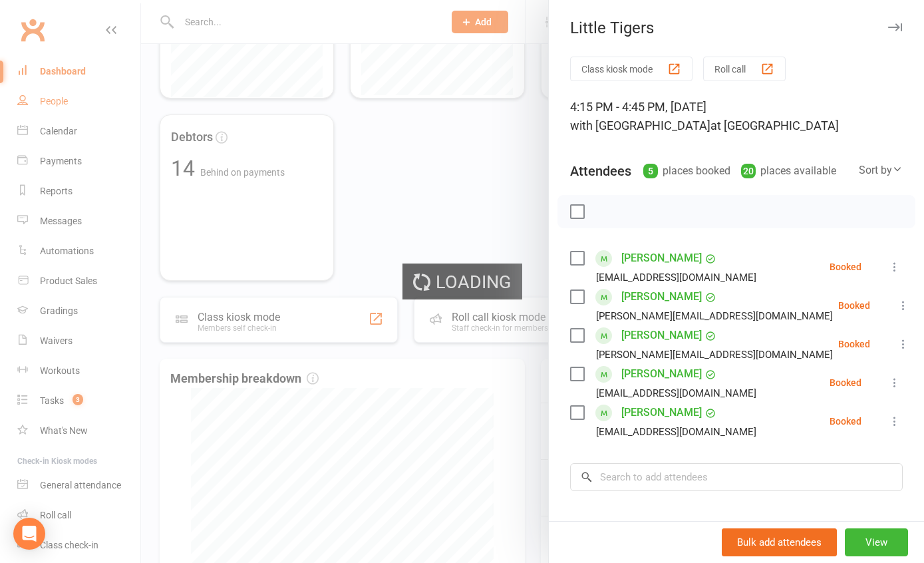
select select "100"
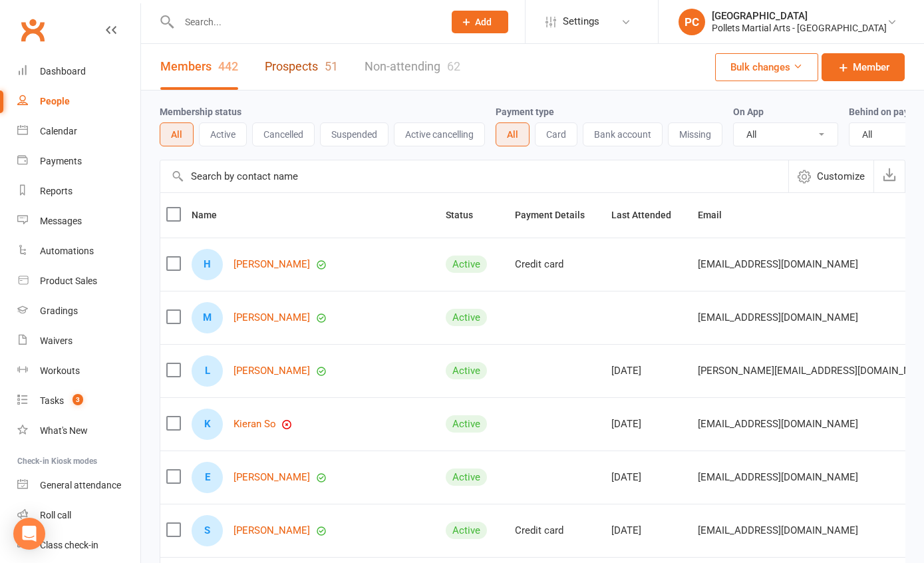
click at [305, 64] on link "Prospects 51" at bounding box center [301, 67] width 73 height 46
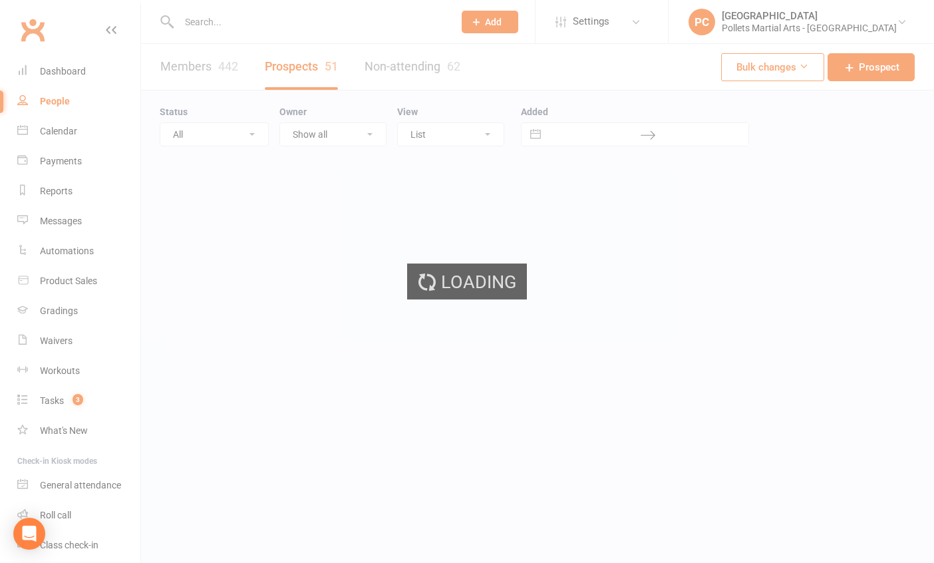
select select "100"
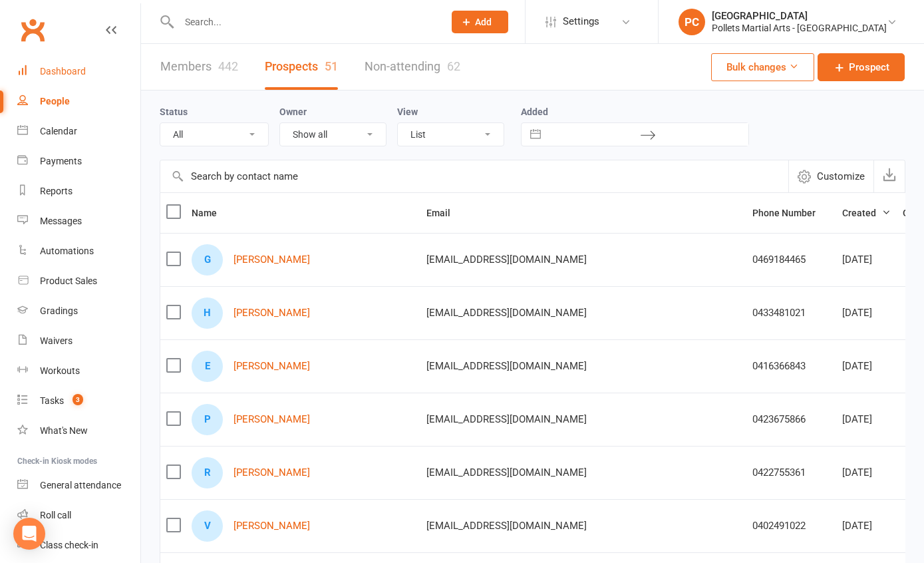
click at [57, 72] on div "Dashboard" at bounding box center [63, 71] width 46 height 11
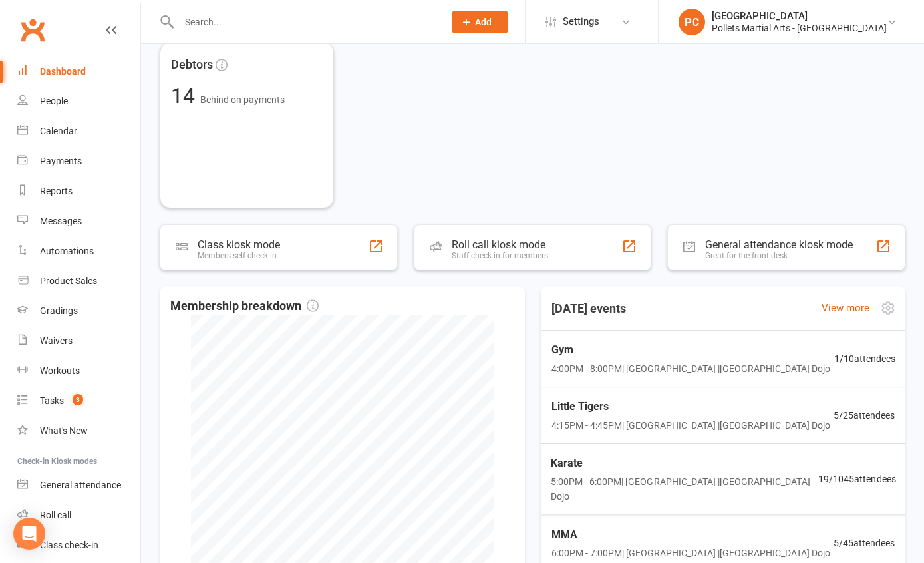
scroll to position [662, 0]
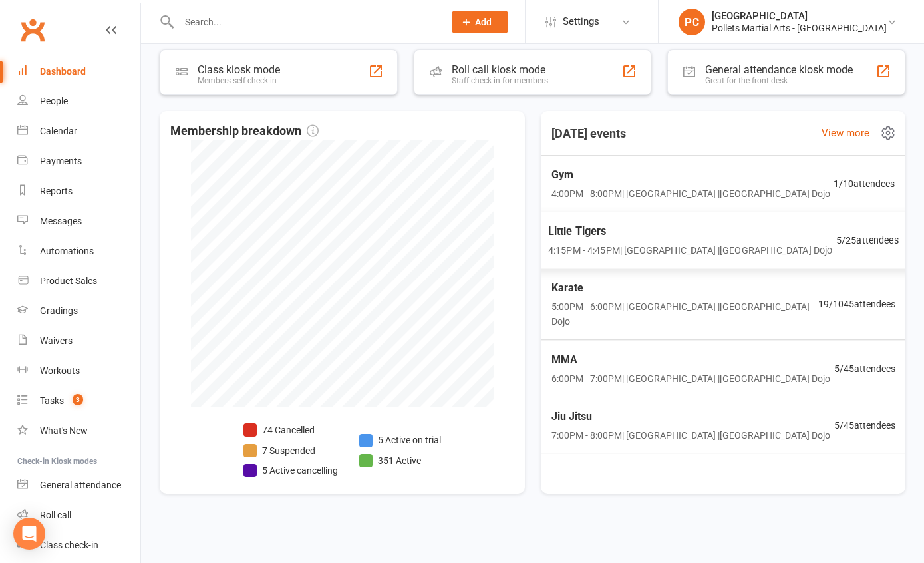
click at [659, 238] on span "Little Tigers" at bounding box center [689, 231] width 284 height 17
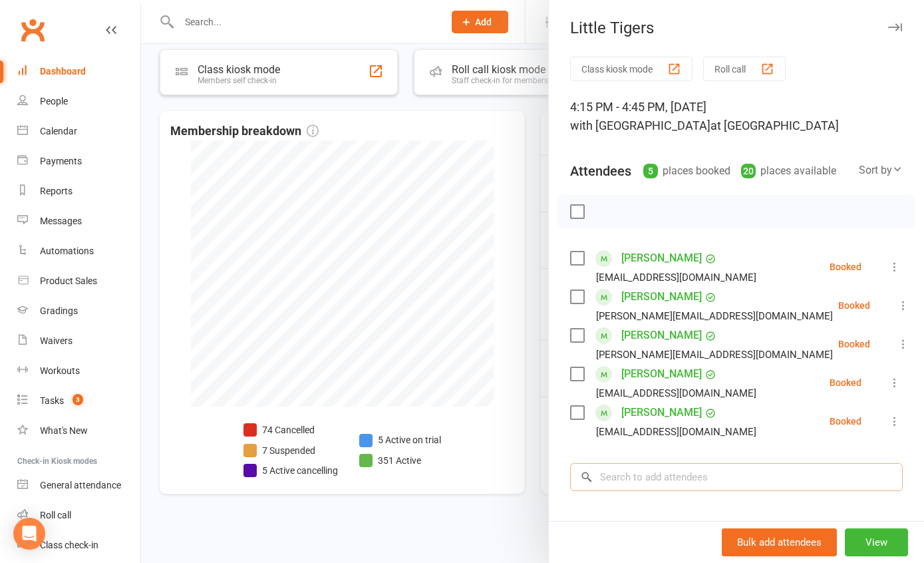
click at [600, 478] on input "search" at bounding box center [736, 477] width 333 height 28
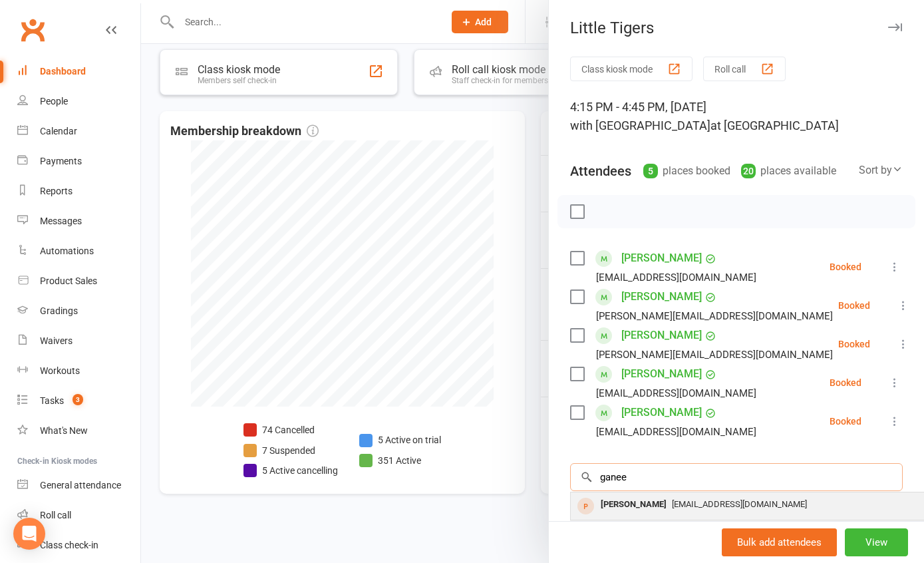
type input "ganee"
click at [672, 508] on span "[EMAIL_ADDRESS][DOMAIN_NAME]" at bounding box center [739, 504] width 135 height 10
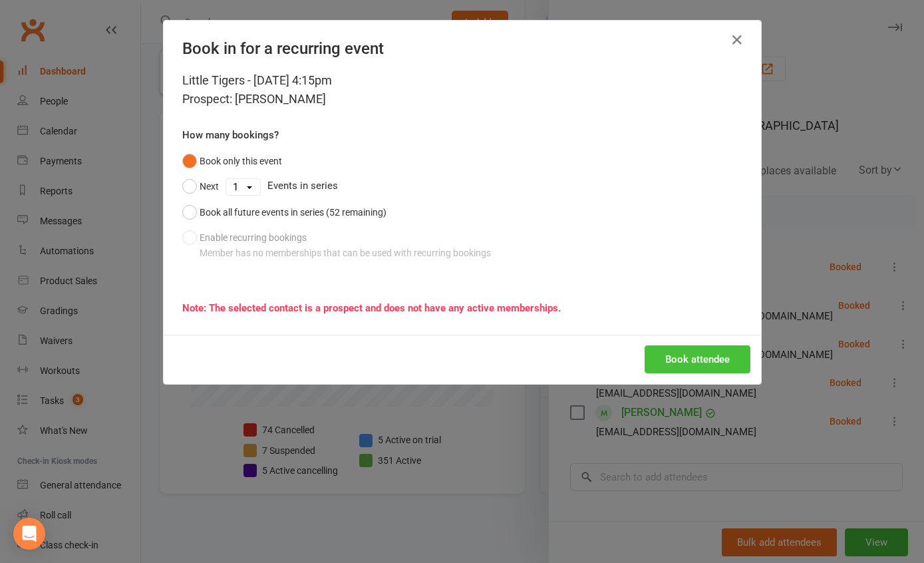
click at [689, 358] on button "Book attendee" at bounding box center [697, 359] width 106 height 28
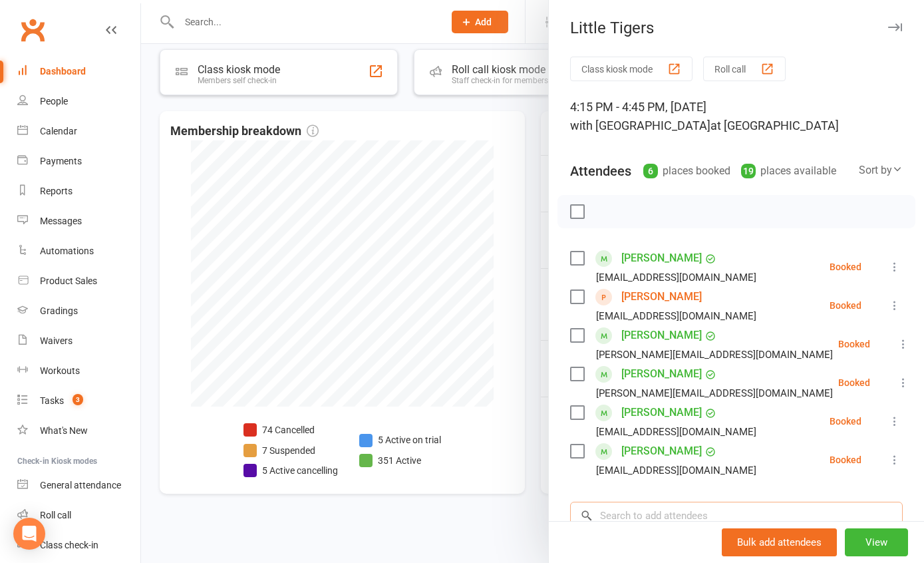
click at [648, 517] on input "search" at bounding box center [736, 515] width 333 height 28
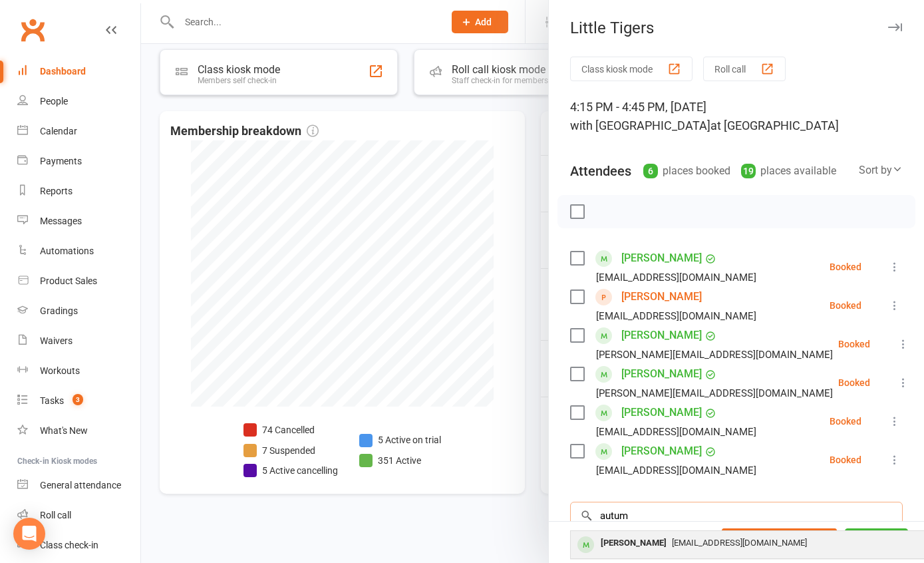
type input "autum"
click at [638, 546] on div "[PERSON_NAME]" at bounding box center [633, 542] width 76 height 19
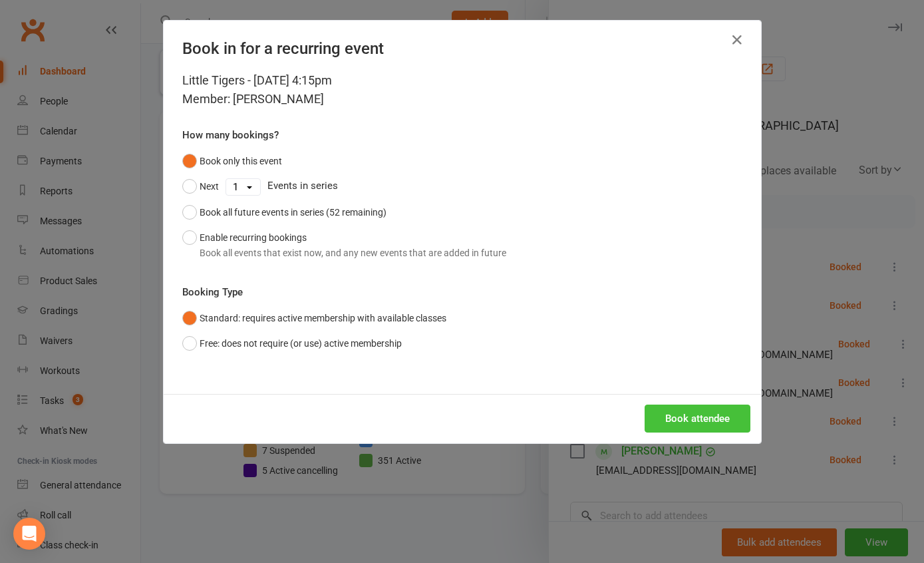
click at [709, 406] on button "Book attendee" at bounding box center [697, 418] width 106 height 28
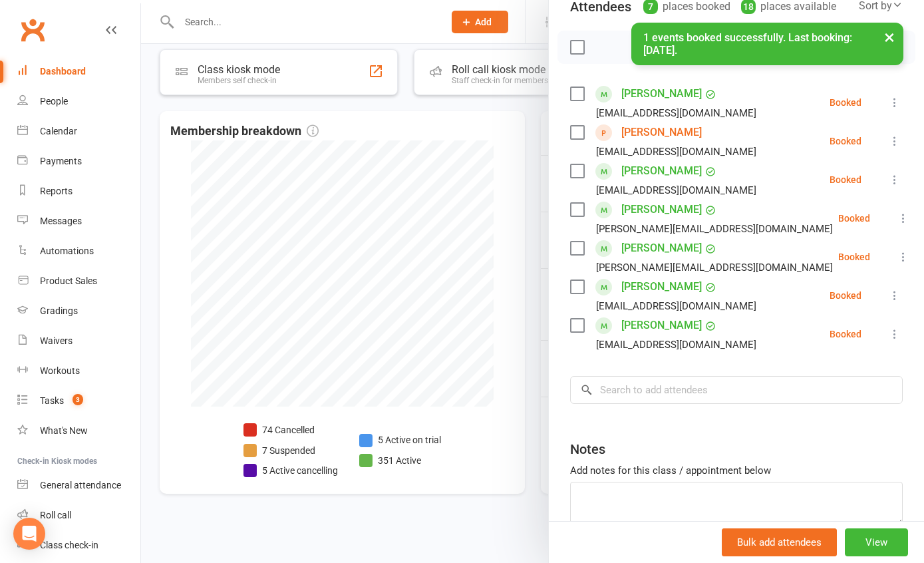
scroll to position [0, 0]
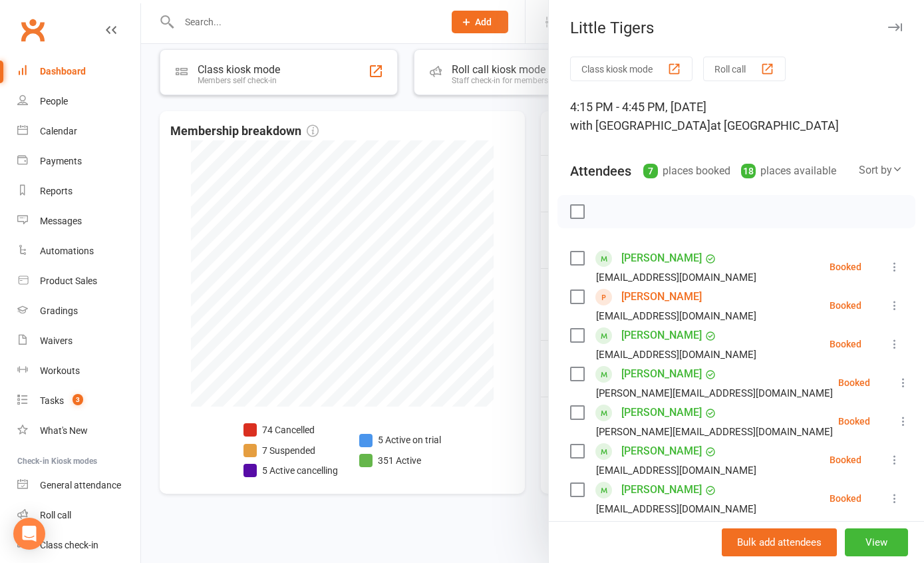
click at [148, 98] on div at bounding box center [532, 281] width 783 height 563
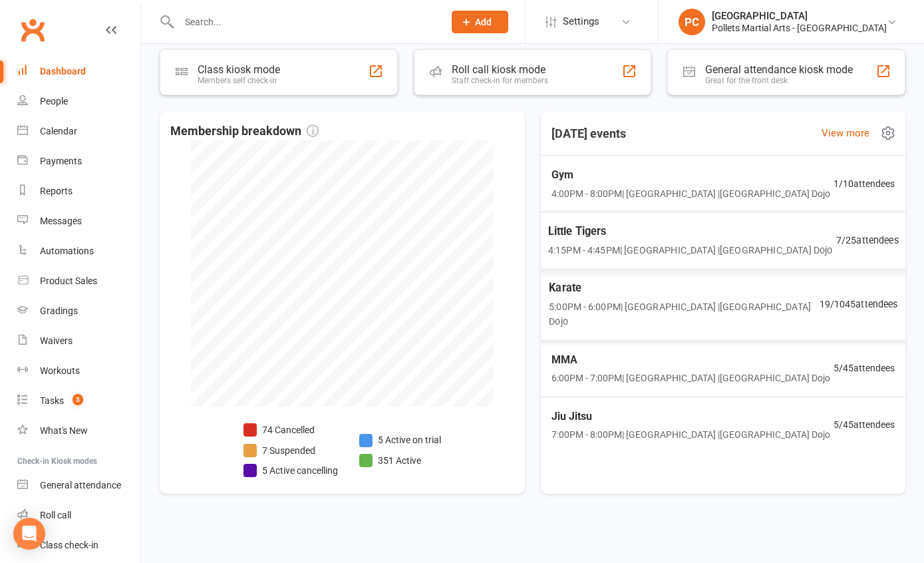
click at [683, 226] on span "Little Tigers" at bounding box center [689, 231] width 284 height 17
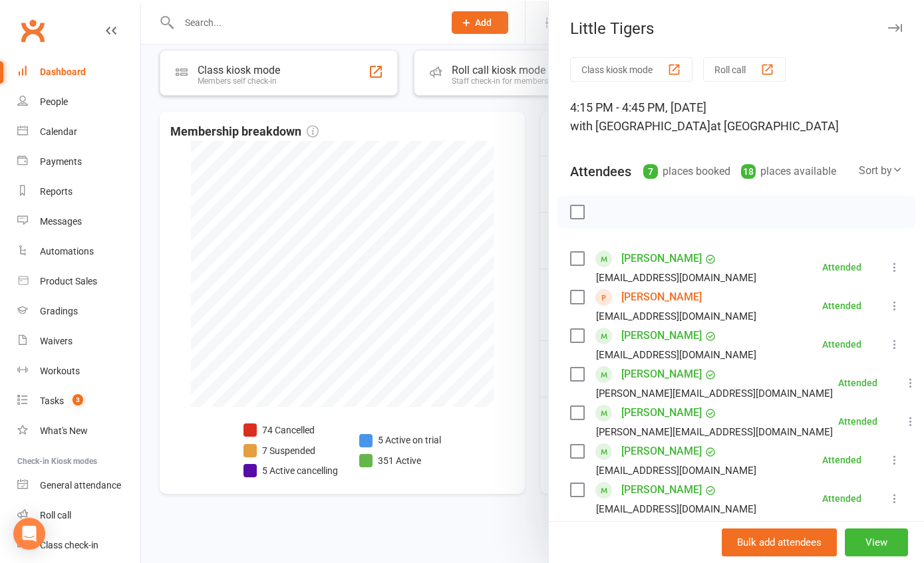
scroll to position [662, 0]
